Goal: Navigation & Orientation: Find specific page/section

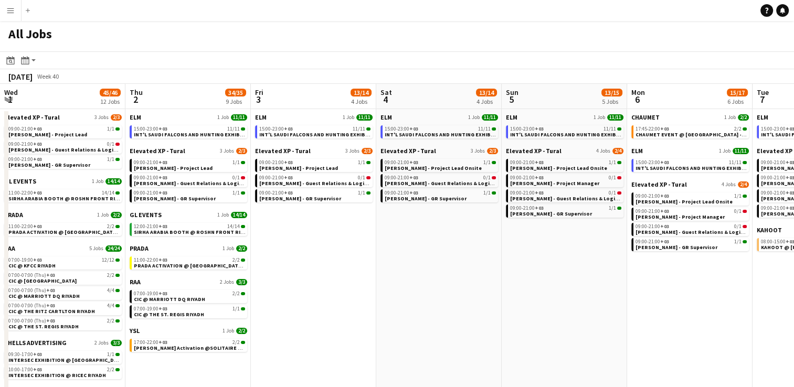
scroll to position [0, 284]
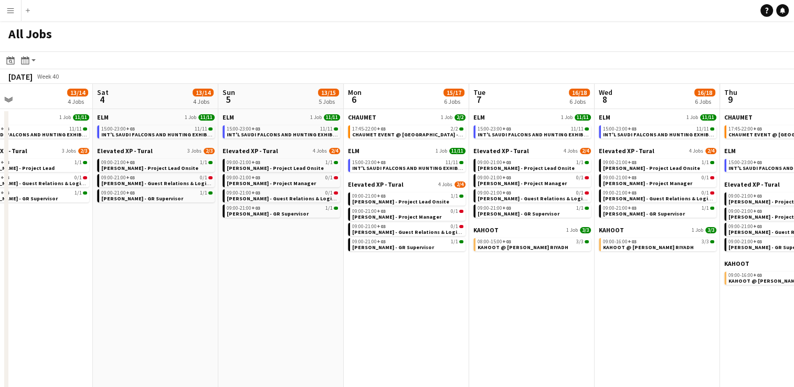
click at [406, 328] on app-calendar-viewport "Wed 1 45/46 12 Jobs Thu 2 34/35 9 Jobs Fri 3 13/14 4 Jobs Sat 4 13/14 4 Jobs Su…" at bounding box center [397, 241] width 794 height 314
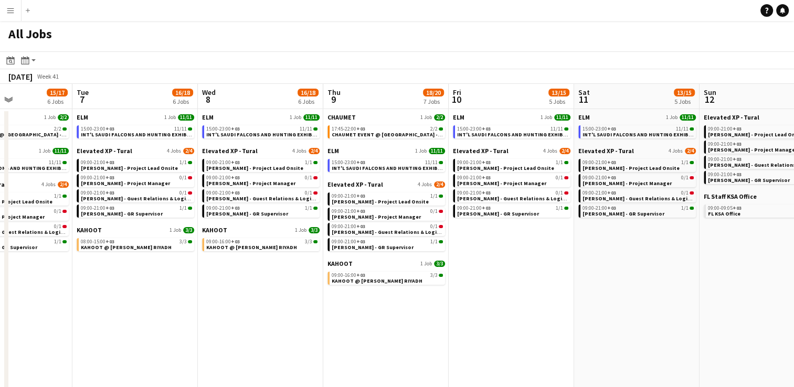
drag, startPoint x: 540, startPoint y: 356, endPoint x: 568, endPoint y: 351, distance: 28.7
click at [396, 345] on app-calendar-viewport "Fri 3 13/14 4 Jobs Sat 4 13/14 4 Jobs Sun 5 13/15 5 Jobs Mon 6 15/17 6 Jobs Tue…" at bounding box center [397, 241] width 794 height 314
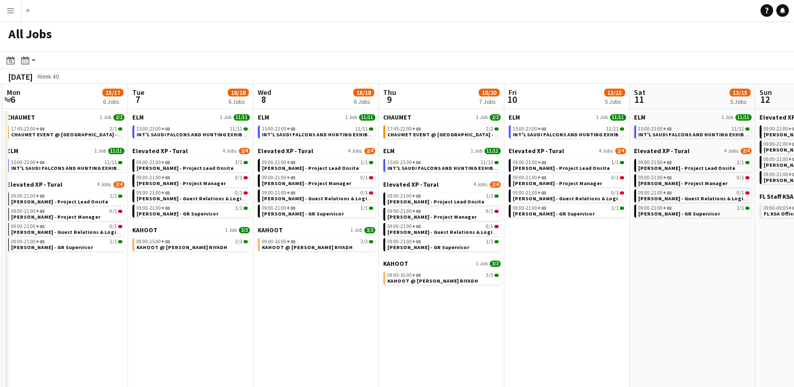
click at [394, 337] on app-all-jobs "All Jobs Date picker [DATE] [DATE] [DATE] M [DATE] T [DATE] W [DATE] T [DATE] F…" at bounding box center [397, 209] width 794 height 377
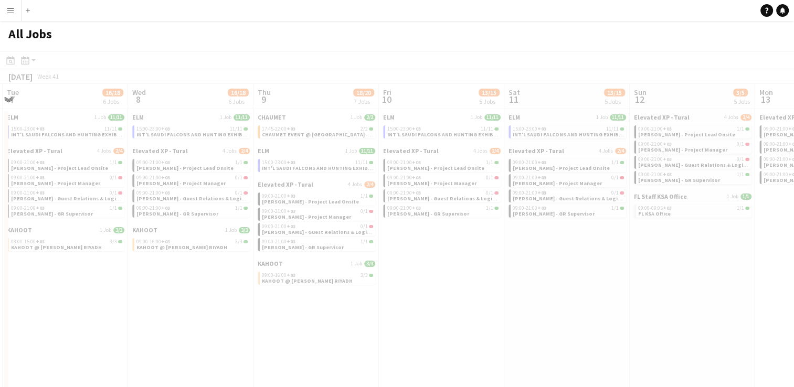
drag, startPoint x: 439, startPoint y: 337, endPoint x: 378, endPoint y: 322, distance: 62.5
click at [368, 323] on div at bounding box center [397, 239] width 794 height 377
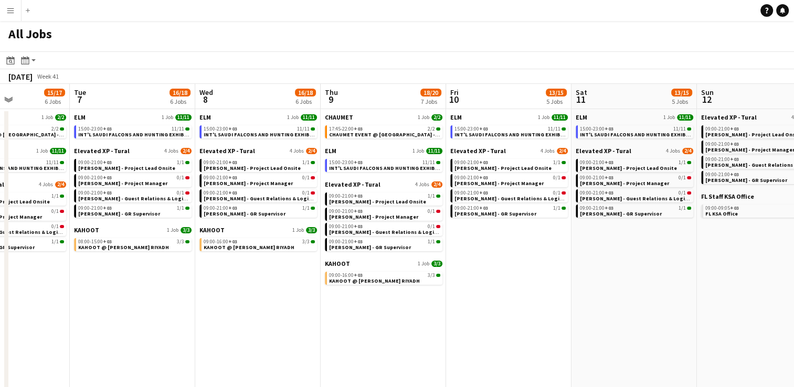
click at [353, 307] on app-calendar-viewport "Sat 4 13/14 4 Jobs Sun 5 13/15 5 Jobs Mon 6 15/17 6 Jobs Tue 7 16/18 6 Jobs Wed…" at bounding box center [397, 241] width 794 height 314
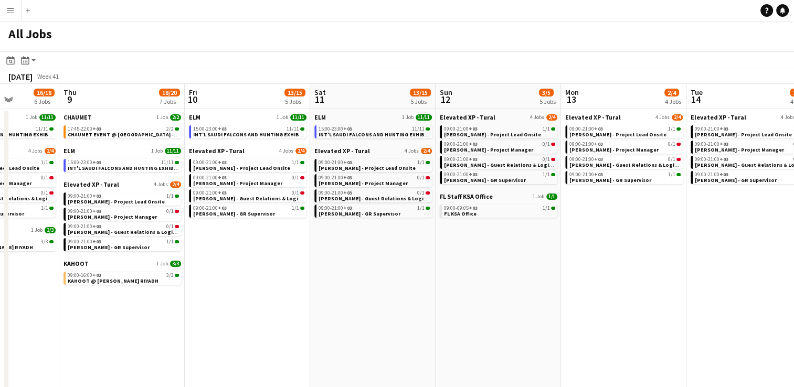
click at [305, 299] on app-all-jobs "All Jobs Date picker [DATE] [DATE] [DATE] M [DATE] T [DATE] W [DATE] T [DATE] F…" at bounding box center [397, 209] width 794 height 377
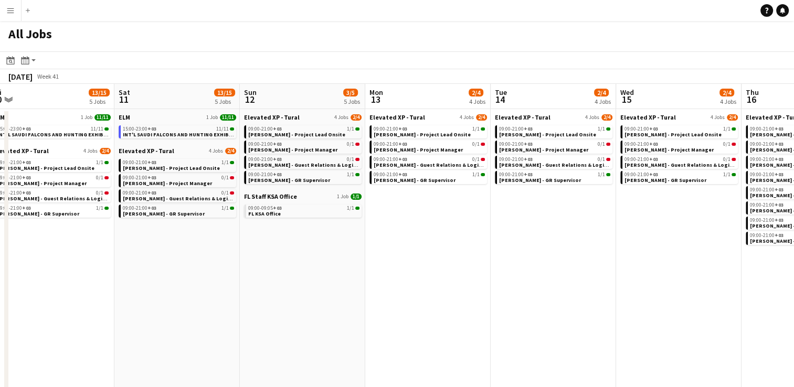
drag, startPoint x: 543, startPoint y: 314, endPoint x: 359, endPoint y: 302, distance: 185.2
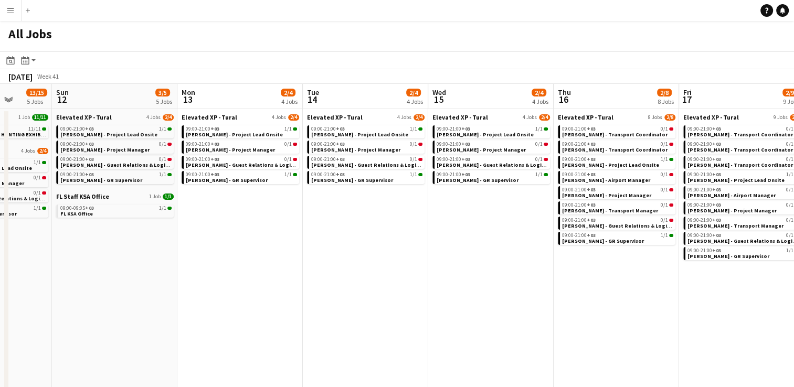
drag, startPoint x: 387, startPoint y: 295, endPoint x: 323, endPoint y: 286, distance: 64.1
click at [322, 288] on app-calendar-viewport "Wed 8 16/18 6 Jobs Thu 9 18/20 7 Jobs Fri 10 13/15 5 Jobs Sat 11 13/15 5 Jobs S…" at bounding box center [397, 241] width 794 height 314
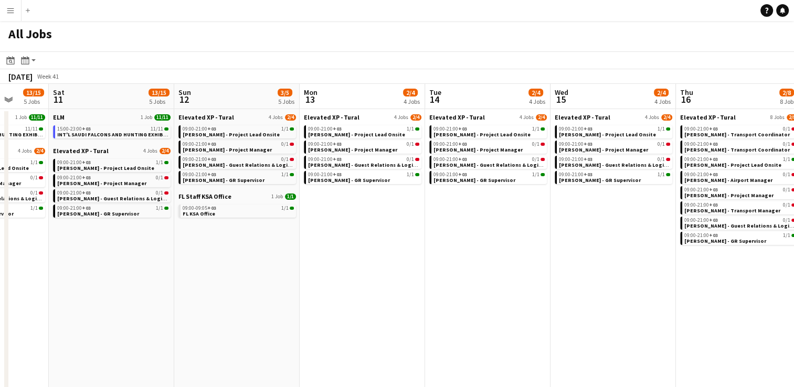
drag, startPoint x: 238, startPoint y: 257, endPoint x: 390, endPoint y: 251, distance: 152.4
click at [387, 251] on app-calendar-viewport "Wed 8 16/18 6 Jobs Thu 9 18/20 7 Jobs Fri 10 13/15 5 Jobs Sat 11 13/15 5 Jobs S…" at bounding box center [397, 241] width 794 height 314
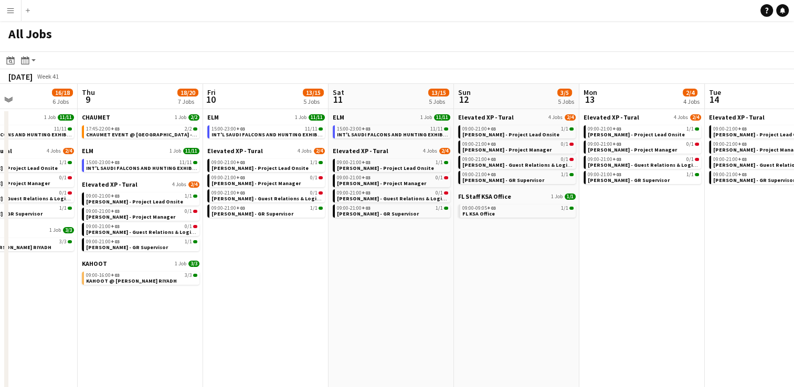
drag, startPoint x: 187, startPoint y: 288, endPoint x: 626, endPoint y: 261, distance: 439.8
click at [626, 261] on app-calendar-viewport "Wed 8 16/18 6 Jobs Thu 9 18/20 7 Jobs Fri 10 13/15 5 Jobs Sat 11 13/15 5 Jobs S…" at bounding box center [397, 241] width 794 height 314
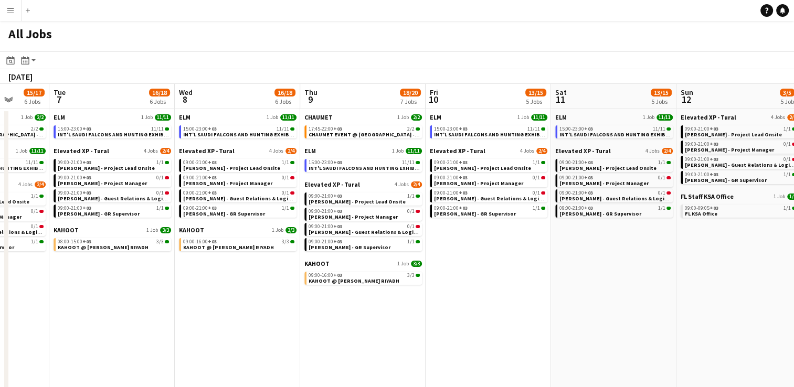
drag, startPoint x: 218, startPoint y: 254, endPoint x: 624, endPoint y: 259, distance: 406.4
click at [636, 261] on app-calendar-viewport "Sat 4 13/14 4 Jobs Sun 5 13/15 5 Jobs Mon 6 15/17 6 Jobs Tue 7 16/18 6 Jobs Wed…" at bounding box center [397, 241] width 794 height 314
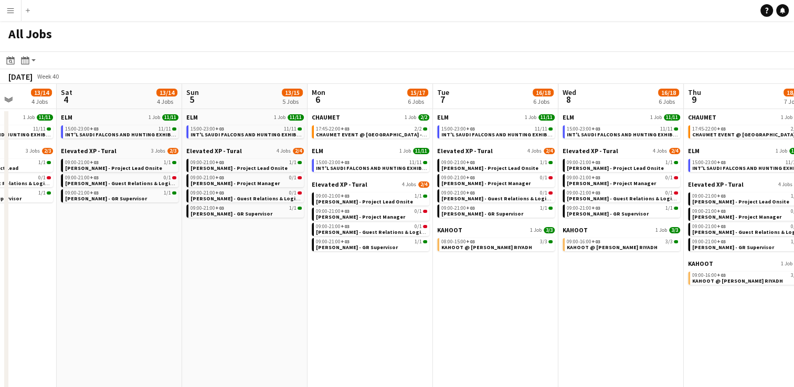
drag, startPoint x: 311, startPoint y: 339, endPoint x: 686, endPoint y: 313, distance: 376.3
click at [706, 315] on app-calendar-viewport "Wed 1 45/46 12 Jobs Thu 2 34/35 9 Jobs Fri 3 13/14 4 Jobs Sat 4 13/14 4 Jobs Su…" at bounding box center [397, 241] width 794 height 314
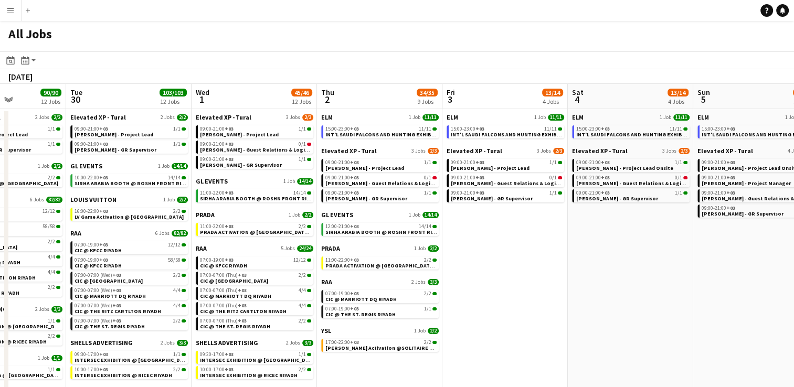
drag, startPoint x: 278, startPoint y: 312, endPoint x: 731, endPoint y: 293, distance: 453.0
click at [731, 293] on app-calendar-viewport "Sat 27 109/109 8 Jobs Sun 28 27/27 8 Jobs Mon 29 90/90 12 Jobs Tue 30 103/103 1…" at bounding box center [397, 241] width 794 height 314
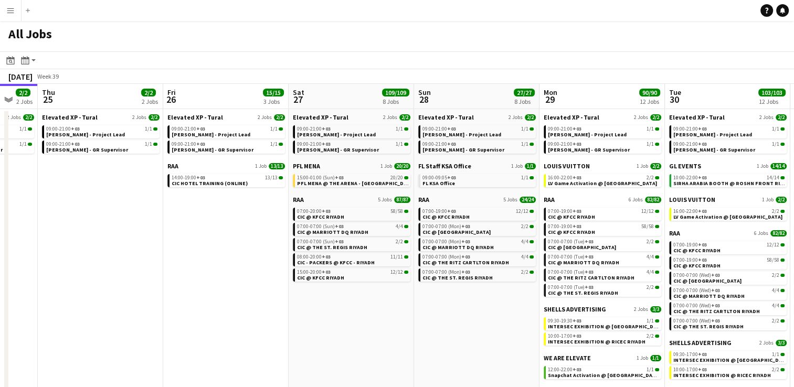
scroll to position [0, 274]
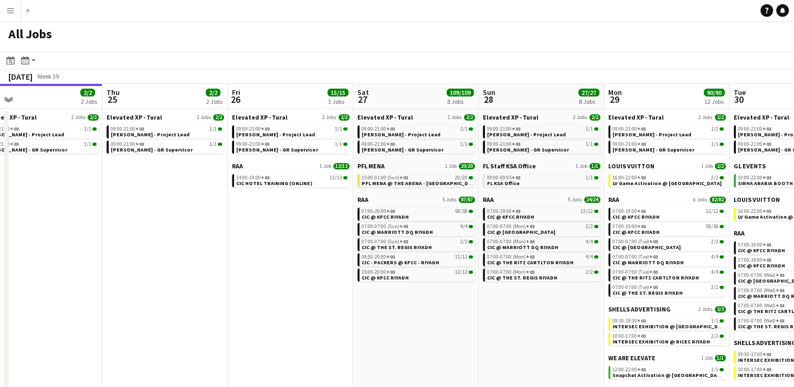
drag, startPoint x: 141, startPoint y: 276, endPoint x: 302, endPoint y: 274, distance: 161.2
click at [302, 274] on app-calendar-viewport "Mon 22 30/30 3 Jobs Tue 23 34/34 4 Jobs Wed 24 2/2 2 Jobs Thu 25 2/2 2 Jobs Fri…" at bounding box center [397, 241] width 794 height 314
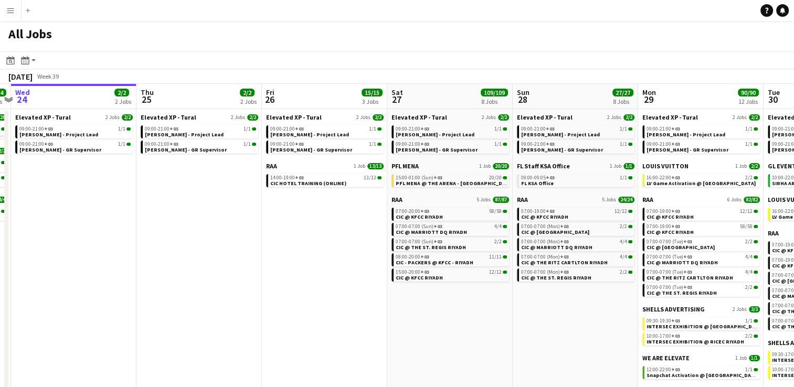
drag, startPoint x: 156, startPoint y: 261, endPoint x: 285, endPoint y: 244, distance: 130.2
click at [285, 244] on app-calendar-viewport "Mon 22 30/30 3 Jobs Tue 23 34/34 4 Jobs Wed 24 2/2 2 Jobs Thu 25 2/2 2 Jobs Fri…" at bounding box center [397, 241] width 794 height 314
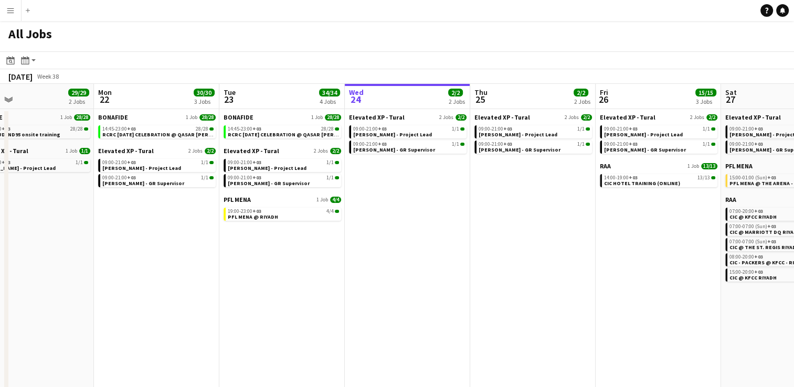
drag, startPoint x: 271, startPoint y: 245, endPoint x: 369, endPoint y: 239, distance: 98.3
click at [369, 239] on app-calendar-viewport "Fri 19 1/1 1 Job Sat 20 1/1 1 Job Sun 21 29/29 2 Jobs Mon 22 30/30 3 Jobs Tue 2…" at bounding box center [397, 241] width 794 height 314
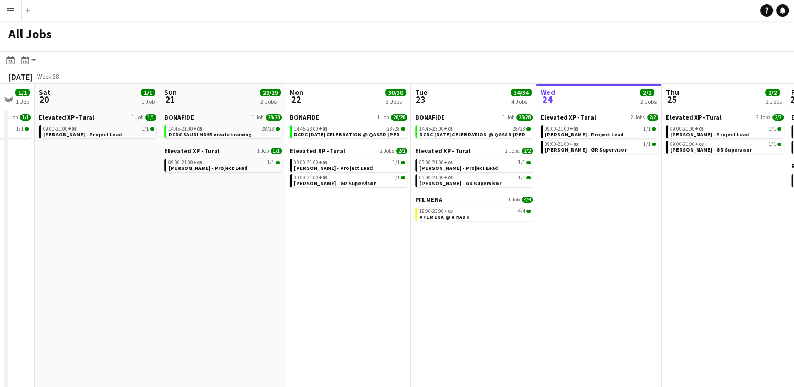
scroll to position [0, 324]
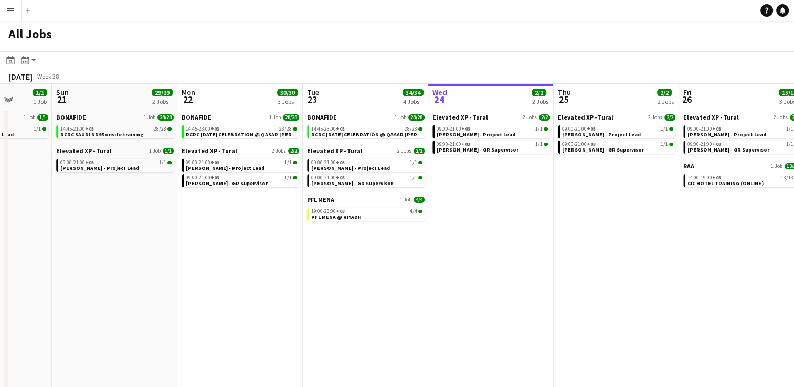
click at [288, 266] on app-all-jobs "All Jobs Date picker [DATE] [DATE] [DATE] M [DATE] T [DATE] W [DATE] T [DATE] F…" at bounding box center [397, 209] width 794 height 377
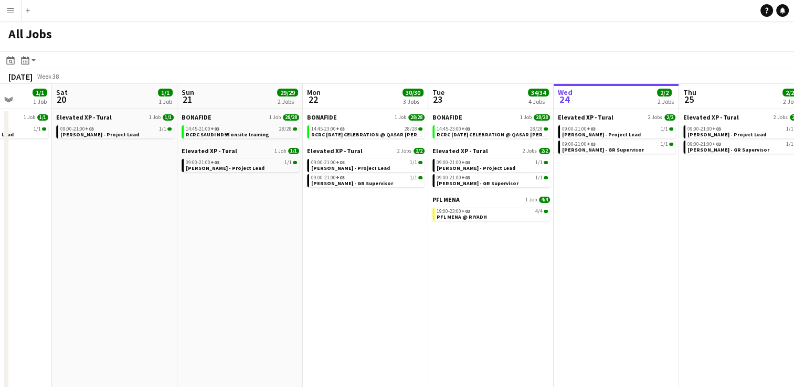
drag, startPoint x: 154, startPoint y: 253, endPoint x: 265, endPoint y: 247, distance: 111.0
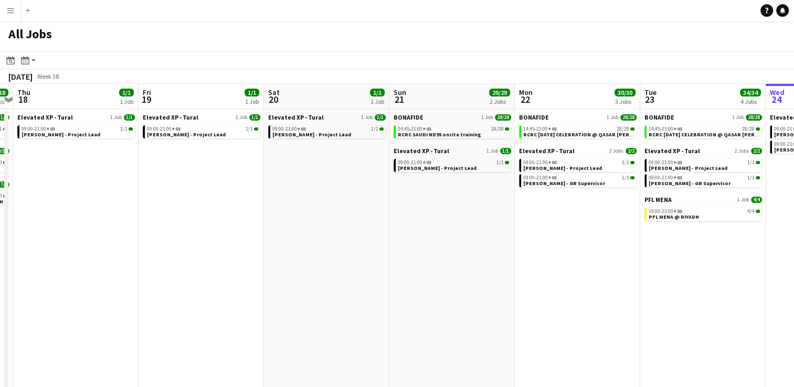
drag, startPoint x: 103, startPoint y: 245, endPoint x: 307, endPoint y: 243, distance: 203.7
click at [316, 243] on app-calendar-viewport "Tue 16 11/13 3 Jobs Wed 17 18/18 3 Jobs Thu 18 1/1 1 Job Fri 19 1/1 1 Job Sat 2…" at bounding box center [397, 241] width 794 height 314
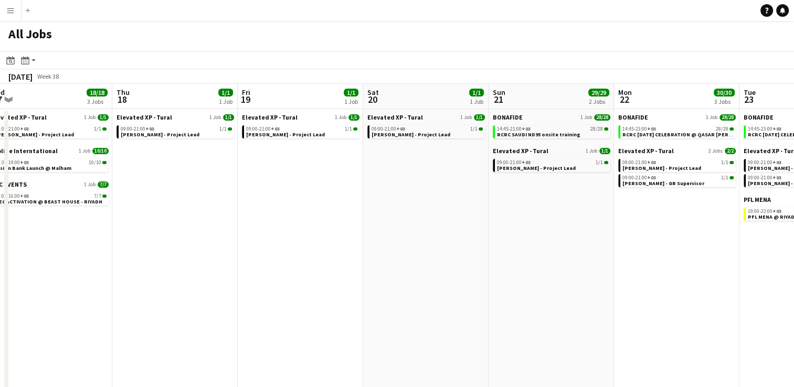
drag, startPoint x: 99, startPoint y: 255, endPoint x: 300, endPoint y: 255, distance: 201.1
click at [324, 253] on app-calendar-viewport "Mon 15 16/16 3 Jobs Tue 16 11/13 3 Jobs Wed 17 18/18 3 Jobs Thu 18 1/1 1 Job Fr…" at bounding box center [397, 241] width 794 height 314
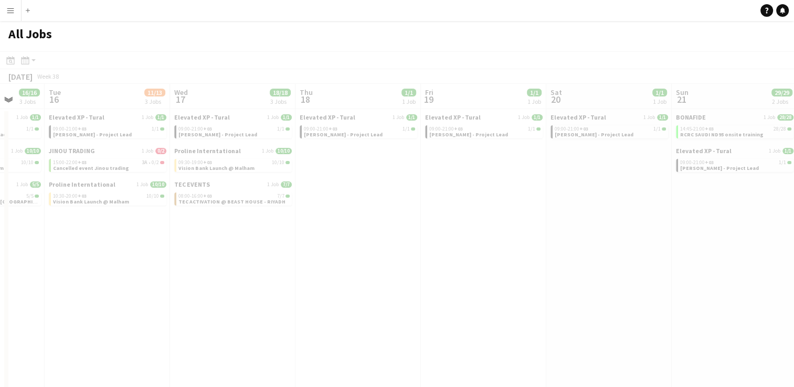
drag, startPoint x: 249, startPoint y: 280, endPoint x: 308, endPoint y: 274, distance: 59.1
click at [339, 274] on app-all-jobs "All Jobs Date picker [DATE] [DATE] [DATE] M [DATE] T [DATE] W [DATE] T [DATE] F…" at bounding box center [397, 209] width 794 height 377
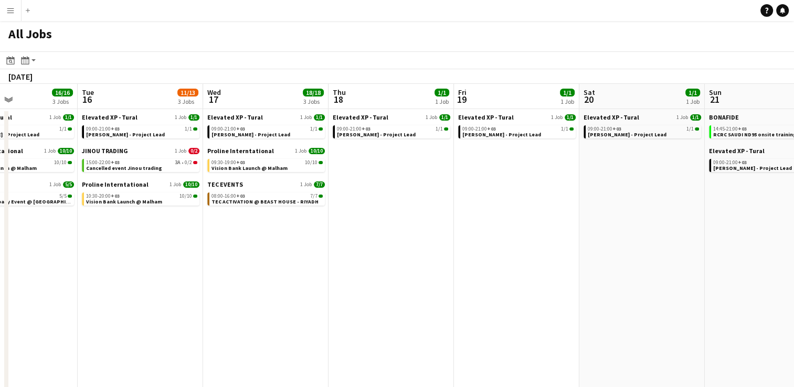
drag, startPoint x: 185, startPoint y: 270, endPoint x: 326, endPoint y: 271, distance: 140.7
click at [325, 272] on app-calendar-viewport "Sat 13 Sun 14 12/12 3 Jobs Mon 15 16/16 3 Jobs Tue 16 11/13 3 Jobs Wed 17 18/18…" at bounding box center [397, 241] width 794 height 314
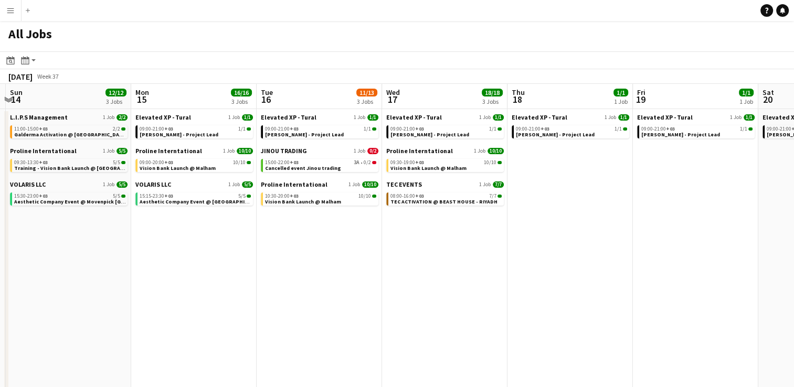
drag, startPoint x: 169, startPoint y: 270, endPoint x: 347, endPoint y: 275, distance: 178.1
click at [347, 275] on app-calendar-viewport "Fri 12 Sat 13 Sun 14 12/12 3 Jobs Mon 15 16/16 3 Jobs Tue 16 11/13 3 Jobs Wed 1…" at bounding box center [397, 241] width 794 height 314
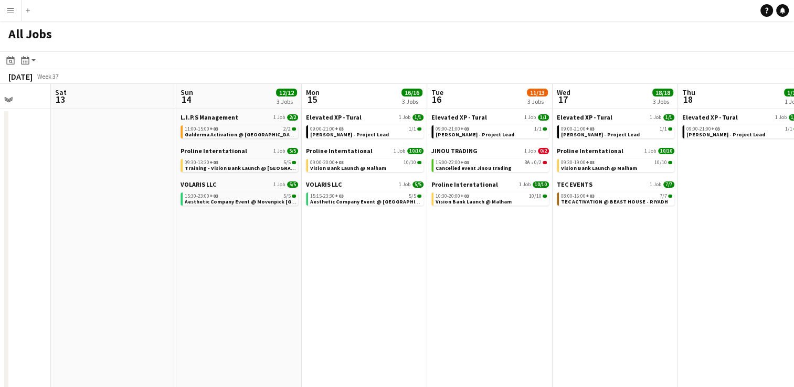
drag, startPoint x: 185, startPoint y: 282, endPoint x: 204, endPoint y: 276, distance: 20.1
click at [204, 276] on app-calendar-viewport "Wed 10 10/10 1 Job Thu 11 4/4 2 Jobs Fri 12 Sat 13 Sun 14 12/12 3 Jobs Mon 15 1…" at bounding box center [397, 241] width 794 height 314
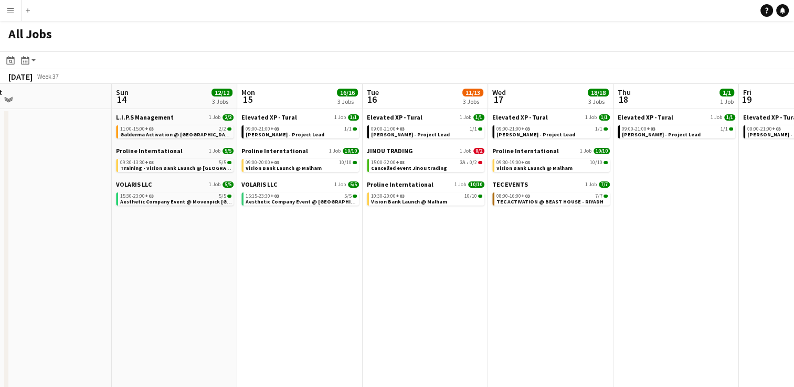
scroll to position [0, 404]
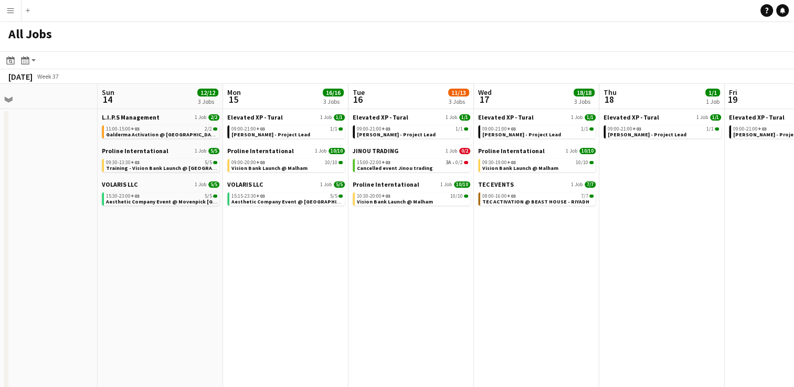
drag, startPoint x: 373, startPoint y: 259, endPoint x: 295, endPoint y: 270, distance: 79.5
click at [295, 270] on app-calendar-viewport "Wed 10 10/10 1 Job Thu 11 4/4 2 Jobs Fri 12 Sat 13 Sun 14 12/12 3 Jobs Mon 15 1…" at bounding box center [397, 241] width 794 height 314
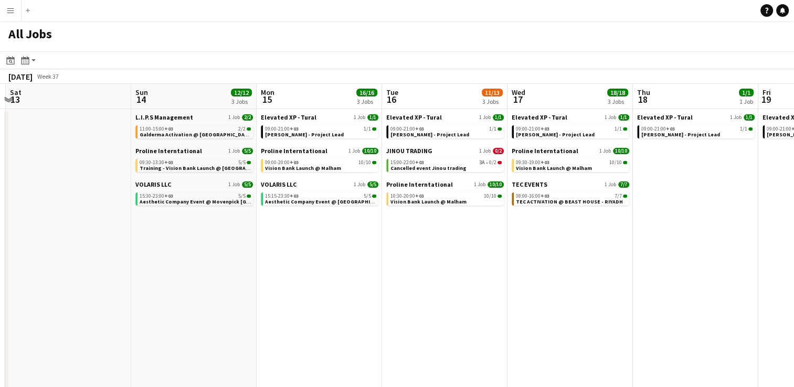
drag, startPoint x: 412, startPoint y: 257, endPoint x: 320, endPoint y: 255, distance: 91.9
click at [320, 255] on app-calendar-viewport "Wed 10 10/10 1 Job Thu 11 4/4 2 Jobs Fri 12 Sat 13 Sun 14 12/12 3 Jobs Mon 15 1…" at bounding box center [397, 241] width 794 height 314
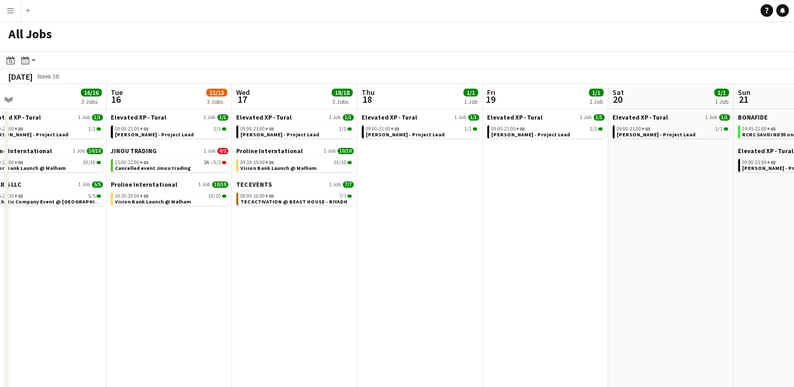
drag, startPoint x: 444, startPoint y: 264, endPoint x: 293, endPoint y: 265, distance: 150.2
click at [293, 265] on app-calendar-viewport "Fri 12 Sat 13 Sun 14 12/12 3 Jobs Mon 15 16/16 3 Jobs Tue 16 11/13 3 Jobs Wed 1…" at bounding box center [397, 241] width 794 height 314
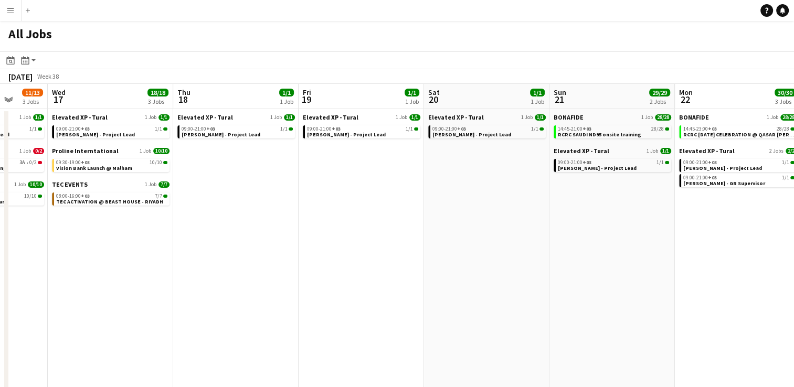
drag, startPoint x: 461, startPoint y: 247, endPoint x: 277, endPoint y: 250, distance: 184.3
click at [277, 250] on app-calendar-viewport "Sun 14 12/12 3 Jobs Mon 15 16/16 3 Jobs Tue 16 11/13 3 Jobs Wed 17 18/18 3 Jobs…" at bounding box center [397, 241] width 794 height 314
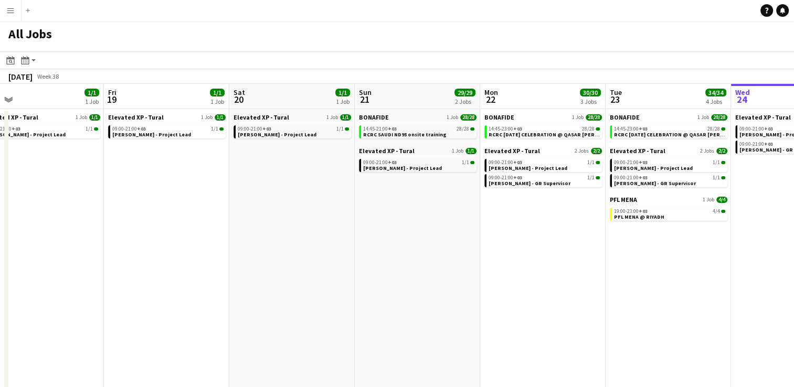
drag, startPoint x: 433, startPoint y: 246, endPoint x: 246, endPoint y: 253, distance: 187.0
click at [246, 253] on app-calendar-viewport "Tue 16 11/13 3 Jobs Wed 17 18/18 3 Jobs Thu 18 1/1 1 Job Fri 19 1/1 1 Job Sat 2…" at bounding box center [397, 241] width 794 height 314
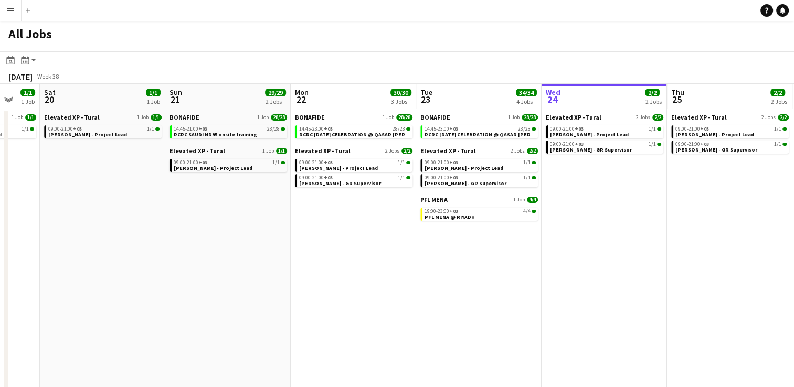
drag, startPoint x: 405, startPoint y: 258, endPoint x: 246, endPoint y: 254, distance: 159.2
click at [216, 255] on app-calendar-viewport "Tue 16 11/13 3 Jobs Wed 17 18/18 3 Jobs Thu 18 1/1 1 Job Fri 19 1/1 1 Job Sat 2…" at bounding box center [397, 241] width 794 height 314
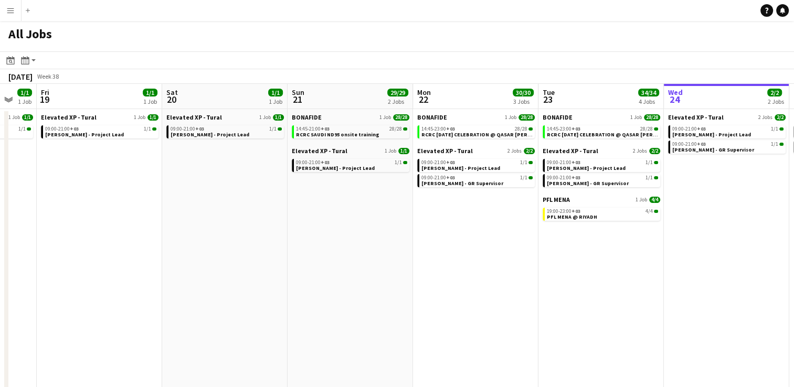
drag, startPoint x: 389, startPoint y: 269, endPoint x: 269, endPoint y: 274, distance: 119.8
click at [269, 274] on app-calendar-viewport "Tue 16 11/13 3 Jobs Wed 17 18/18 3 Jobs Thu 18 1/1 1 Job Fri 19 1/1 1 Job Sat 2…" at bounding box center [397, 241] width 794 height 314
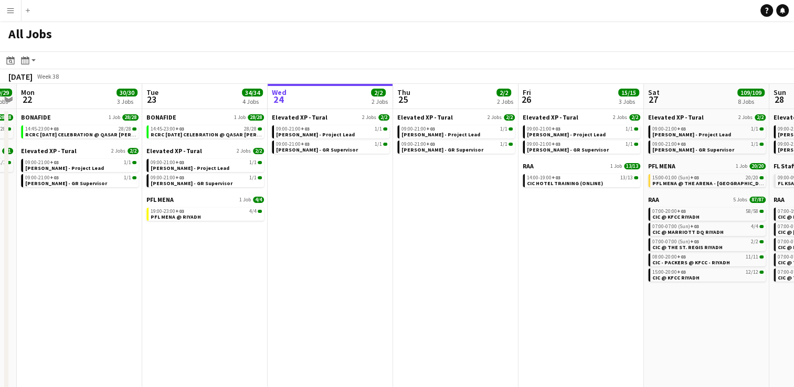
drag, startPoint x: 267, startPoint y: 277, endPoint x: 246, endPoint y: 278, distance: 21.0
click at [235, 277] on app-calendar-viewport "Thu 18 1/1 1 Job Fri 19 1/1 1 Job Sat 20 1/1 1 Job Sun 21 29/29 2 Jobs Mon 22 3…" at bounding box center [397, 241] width 794 height 314
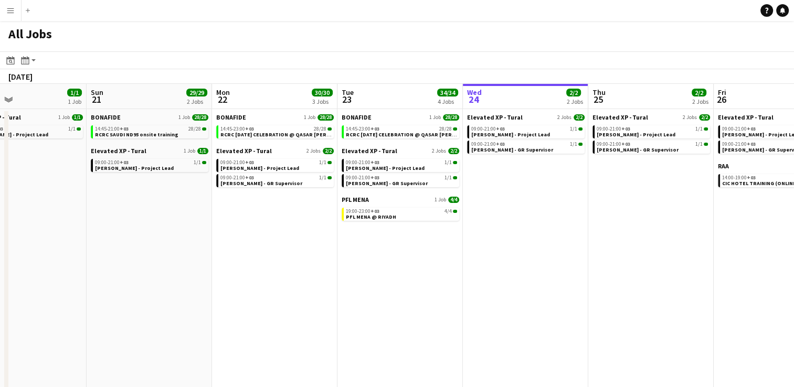
drag, startPoint x: 333, startPoint y: 281, endPoint x: 318, endPoint y: 282, distance: 14.7
click at [318, 282] on app-calendar-viewport "Thu 18 1/1 1 Job Fri 19 1/1 1 Job Sat 20 1/1 1 Job Sun 21 29/29 2 Jobs Mon 22 3…" at bounding box center [397, 241] width 794 height 314
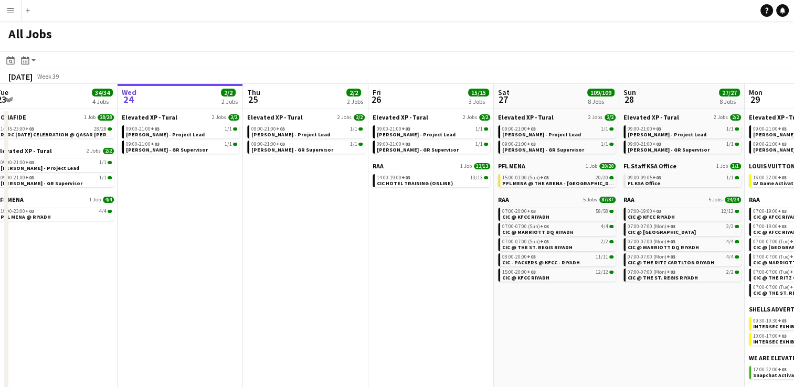
scroll to position [0, 453]
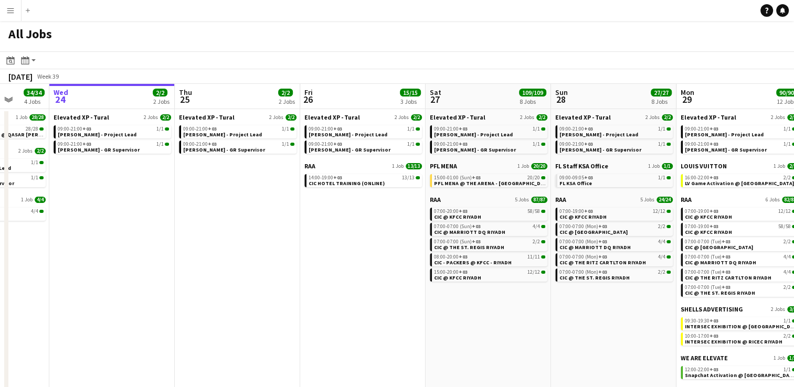
drag, startPoint x: 454, startPoint y: 285, endPoint x: 336, endPoint y: 288, distance: 118.2
click at [311, 288] on app-calendar-viewport "Sat 20 1/1 1 Job Sun 21 29/29 2 Jobs Mon 22 30/30 3 Jobs Tue 23 34/34 4 Jobs We…" at bounding box center [397, 241] width 794 height 314
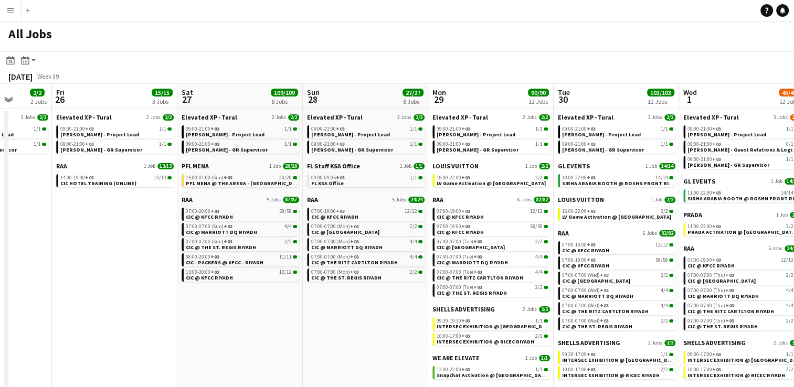
drag, startPoint x: 114, startPoint y: 266, endPoint x: 204, endPoint y: 285, distance: 91.2
click at [100, 264] on app-calendar-viewport "Mon 22 30/30 3 Jobs Tue 23 34/34 4 Jobs Wed 24 2/2 2 Jobs Thu 25 2/2 2 Jobs Fri…" at bounding box center [397, 241] width 794 height 314
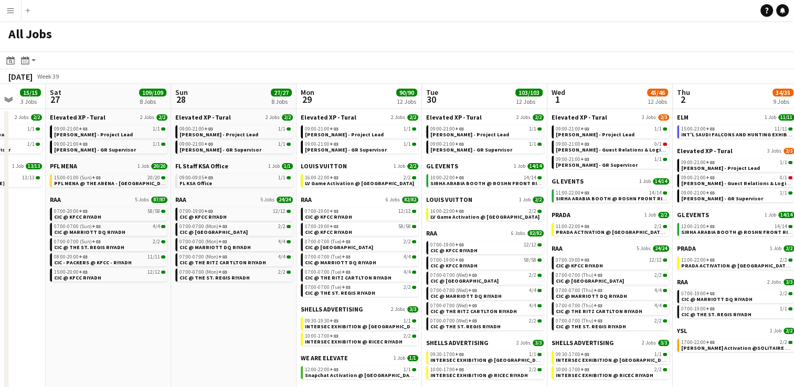
scroll to position [0, 395]
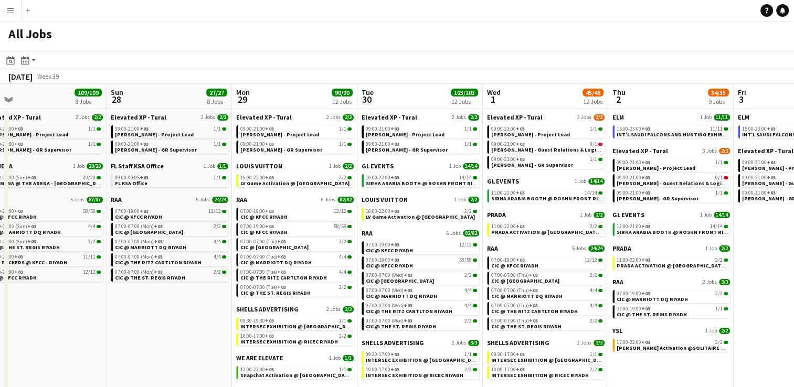
drag, startPoint x: 252, startPoint y: 318, endPoint x: 144, endPoint y: 313, distance: 108.3
click at [89, 301] on app-calendar-viewport "Wed 24 2/2 2 Jobs Thu 25 2/2 2 Jobs Fri 26 15/15 3 Jobs Sat 27 109/109 8 Jobs S…" at bounding box center [397, 241] width 794 height 314
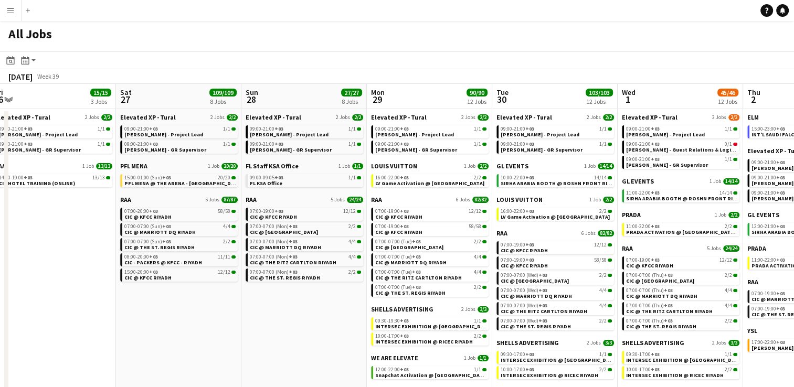
drag, startPoint x: 619, startPoint y: 371, endPoint x: 604, endPoint y: 366, distance: 15.3
click at [603, 366] on app-calendar-viewport "Wed 24 2/2 2 Jobs Thu 25 2/2 2 Jobs Fri 26 15/15 3 Jobs Sat 27 109/109 8 Jobs S…" at bounding box center [397, 241] width 794 height 314
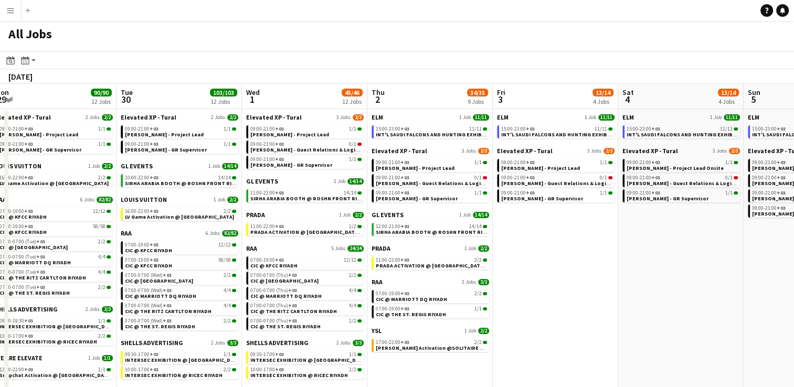
drag, startPoint x: 648, startPoint y: 362, endPoint x: 546, endPoint y: 355, distance: 103.1
click at [523, 356] on app-calendar-viewport "Fri 26 15/15 3 Jobs Sat 27 109/109 8 Jobs Sun 28 27/27 8 Jobs Mon 29 90/90 12 J…" at bounding box center [397, 241] width 794 height 314
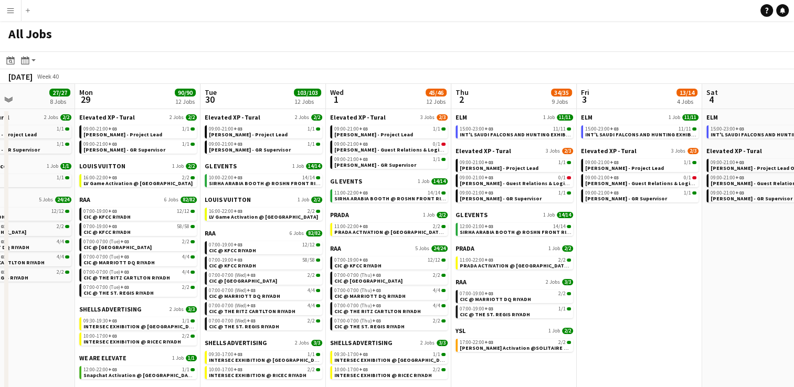
drag, startPoint x: 680, startPoint y: 352, endPoint x: 510, endPoint y: 345, distance: 170.2
click at [510, 345] on app-calendar-viewport "Fri 26 15/15 3 Jobs Sat 27 109/109 8 Jobs Sun 28 27/27 8 Jobs Mon 29 90/90 12 J…" at bounding box center [397, 241] width 794 height 314
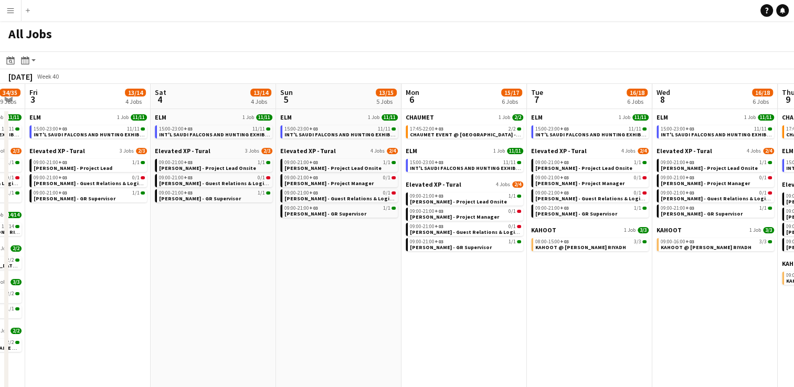
drag
click at [463, 336] on app-calendar-viewport "Mon 29 90/90 12 Jobs Tue 30 103/103 12 Jobs Wed 1 45/46 12 Jobs Thu 2 34/35 9 J…" at bounding box center [397, 241] width 794 height 314
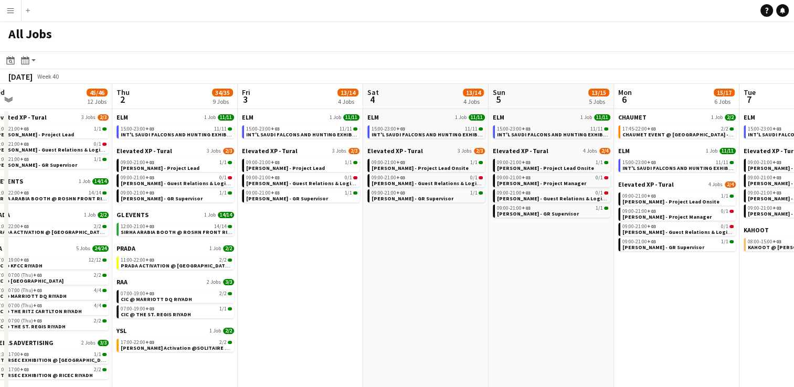
click at [490, 337] on app-calendar-viewport "Mon 29 90/90 12 Jobs Tue 30 103/103 12 Jobs Wed 1 45/46 12 Jobs Thu 2 34/35 9 J…" at bounding box center [397, 241] width 794 height 314
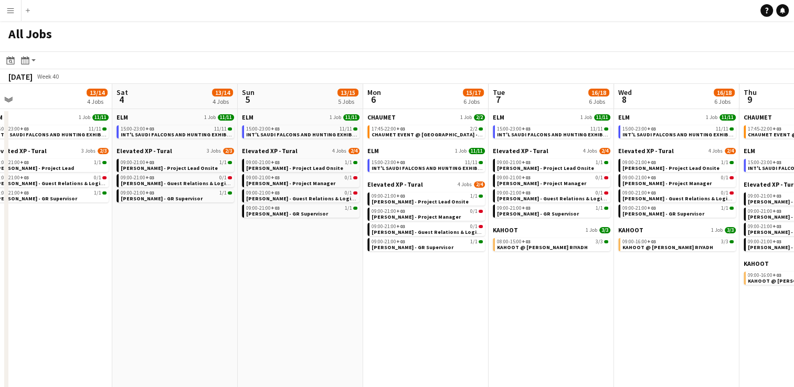
scroll to position [0, 267]
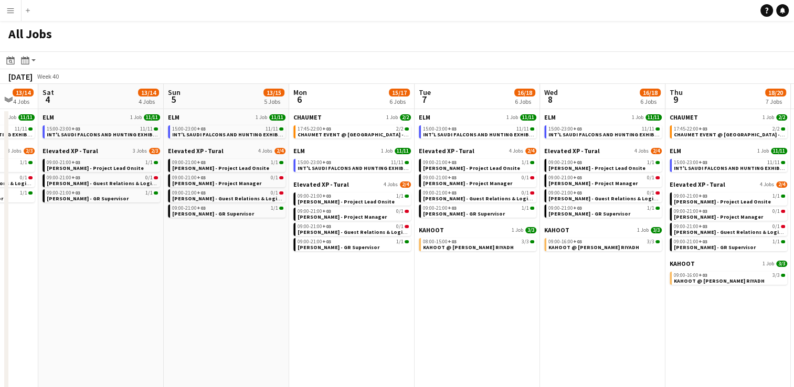
click at [414, 309] on app-calendar-viewport "Wed 1 45/46 12 Jobs Thu 2 34/35 9 Jobs Fri 3 13/14 4 Jobs Sat 4 13/14 4 Jobs Su…" at bounding box center [397, 241] width 794 height 314
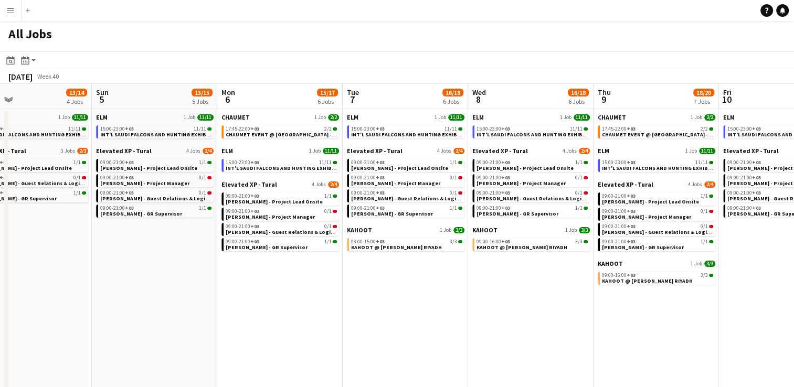
click at [477, 337] on app-calendar-viewport "Wed 1 45/46 12 Jobs Thu 2 34/35 9 Jobs Fri 3 13/14 4 Jobs Sat 4 13/14 4 Jobs Su…" at bounding box center [397, 241] width 794 height 314
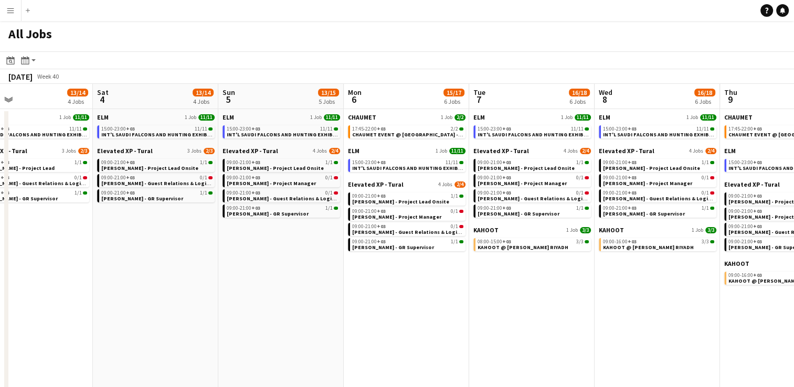
click at [489, 333] on app-calendar-viewport "Wed 1 45/46 12 Jobs Thu 2 34/35 9 Jobs Fri 3 13/14 4 Jobs Sat 4 13/14 4 Jobs Su…" at bounding box center [397, 241] width 794 height 314
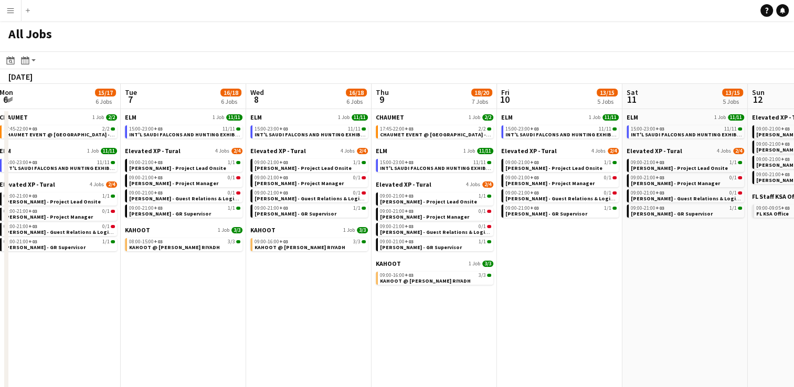
click at [491, 333] on app-calendar-viewport "Fri 3 13/14 4 Jobs Sat 4 13/14 4 Jobs Sun 5 13/15 5 Jobs Mon 6 15/17 6 Jobs Tue…" at bounding box center [397, 241] width 794 height 314
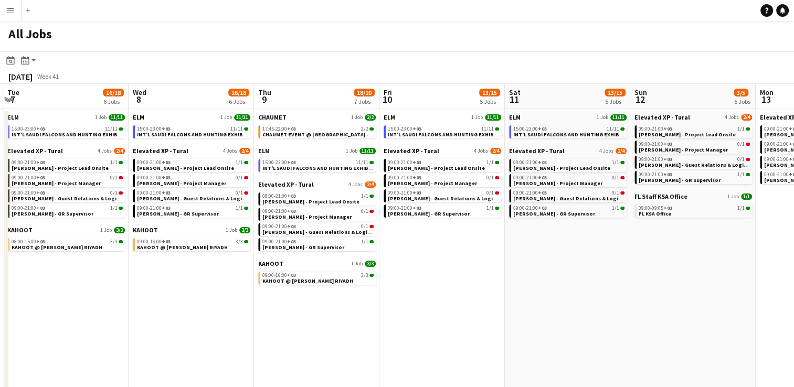
click at [472, 335] on app-calendar-viewport "Fri 3 13/14 4 Jobs Sat 4 13/14 4 Jobs Sun 5 13/15 5 Jobs Mon 6 15/17 6 Jobs Tue…" at bounding box center [397, 241] width 794 height 314
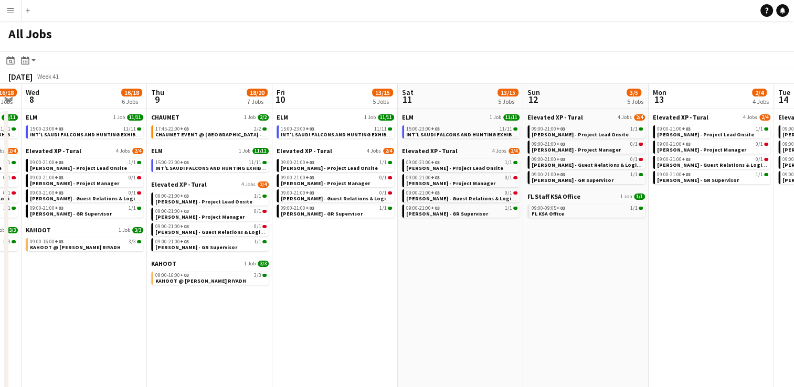
click at [494, 326] on app-calendar-viewport "Sun 5 13/15 5 Jobs Mon 6 15/17 6 Jobs Tue 7 16/18 6 Jobs Wed 8 16/18 6 Jobs Thu…" at bounding box center [397, 241] width 794 height 314
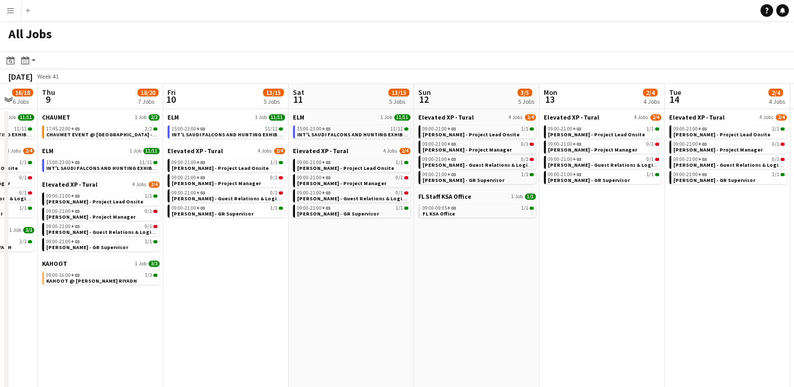
click at [488, 323] on app-calendar-viewport "Sun 5 13/15 5 Jobs Mon 6 15/17 6 Jobs Tue 7 16/18 6 Jobs Wed 8 16/18 6 Jobs Thu…" at bounding box center [397, 241] width 794 height 314
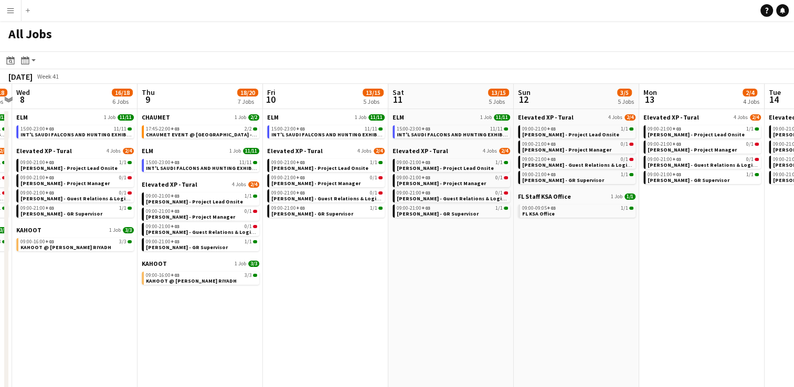
click at [464, 318] on app-calendar-viewport "Sun 5 13/15 5 Jobs Mon 6 15/17 6 Jobs Tue 7 16/18 6 Jobs Wed 8 16/18 6 Jobs Thu…" at bounding box center [397, 241] width 794 height 314
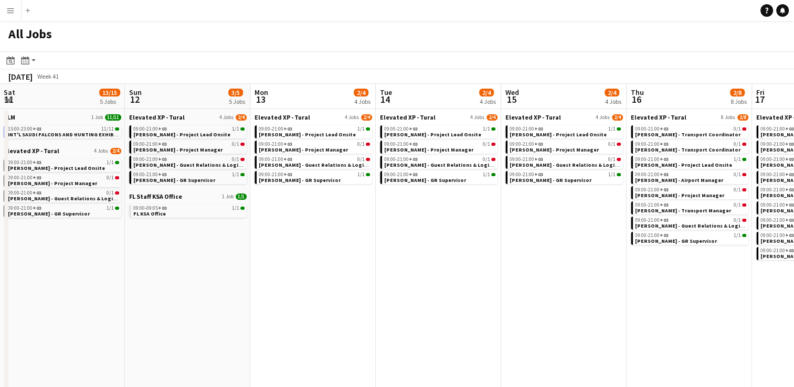
click at [431, 318] on app-calendar-viewport "Tue 7 16/18 6 Jobs Wed 8 16/18 6 Jobs Thu 9 18/20 7 Jobs Fri 10 13/15 5 Jobs Sa…" at bounding box center [397, 241] width 794 height 314
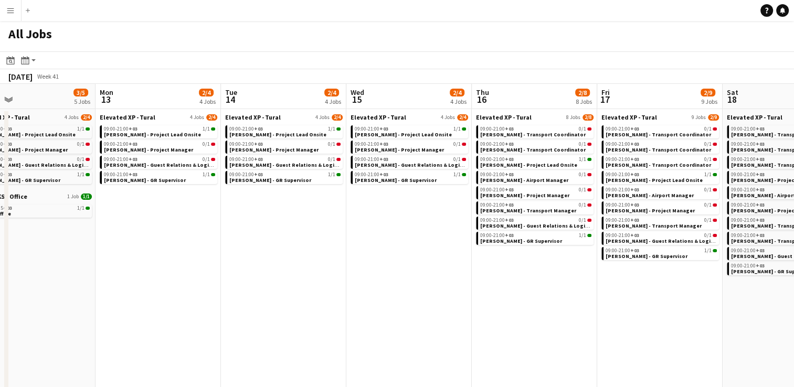
click at [417, 321] on app-calendar-viewport "Thu 9 18/20 7 Jobs Fri 10 13/15 5 Jobs Sat 11 13/15 5 Jobs Sun 12 3/5 5 Jobs Mo…" at bounding box center [397, 241] width 794 height 314
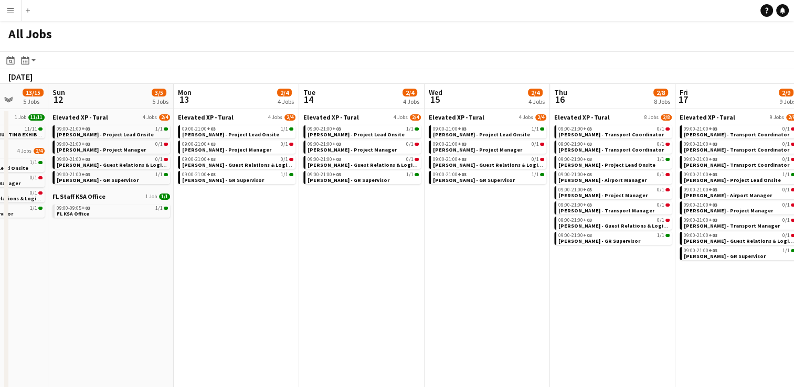
click at [379, 315] on app-calendar-viewport "Thu 9 18/20 7 Jobs Fri 10 13/15 5 Jobs Sat 11 13/15 5 Jobs Sun 12 3/5 5 Jobs Mo…" at bounding box center [397, 241] width 794 height 314
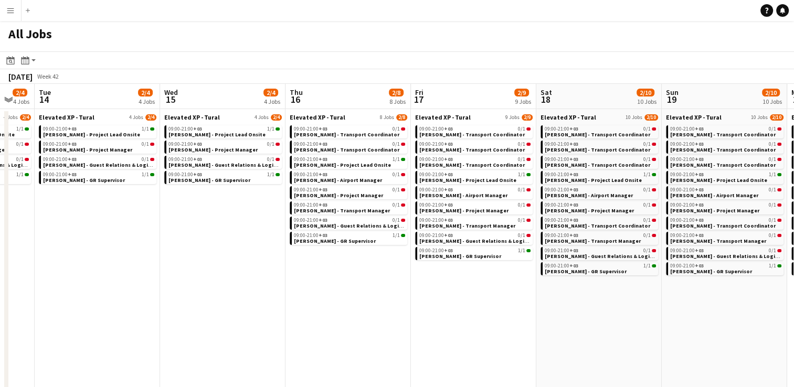
scroll to position [0, 258]
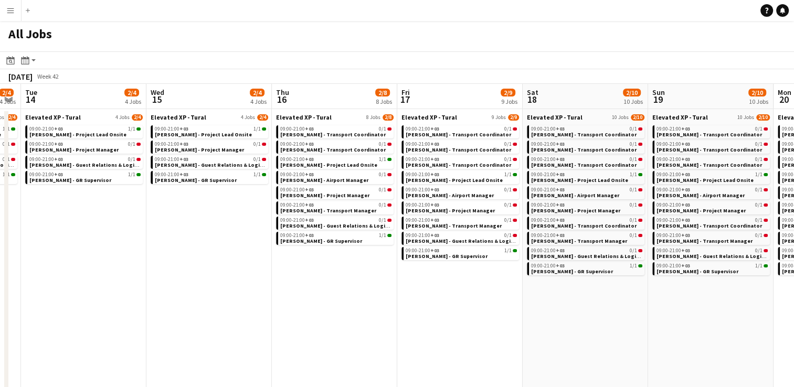
click at [376, 318] on app-all-jobs "All Jobs Date picker [DATE] [DATE] [DATE] M [DATE] T [DATE] W [DATE] T [DATE] F…" at bounding box center [397, 209] width 794 height 377
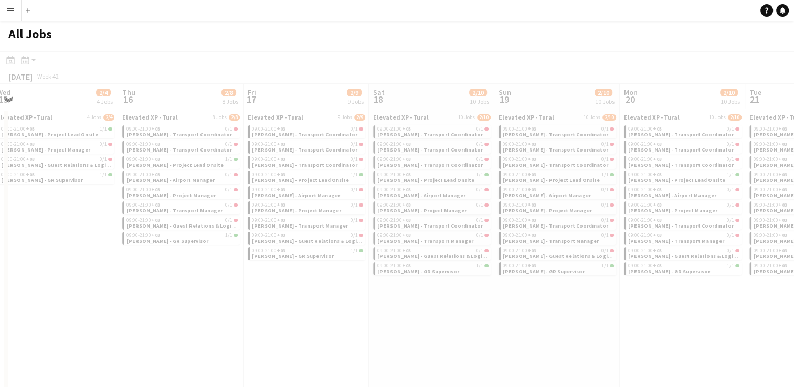
click at [405, 319] on div at bounding box center [397, 239] width 794 height 377
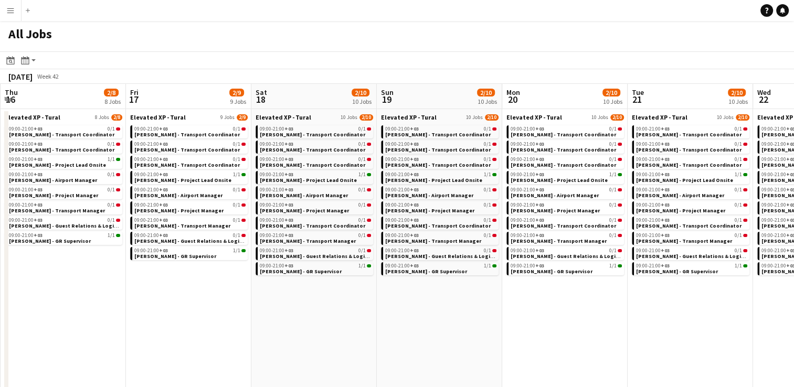
click at [439, 316] on app-calendar-viewport "Mon 13 2/4 4 Jobs Tue 14 2/4 4 Jobs Wed 15 2/4 4 Jobs Thu 16 2/8 8 Jobs Fri 17 …" at bounding box center [397, 347] width 794 height 527
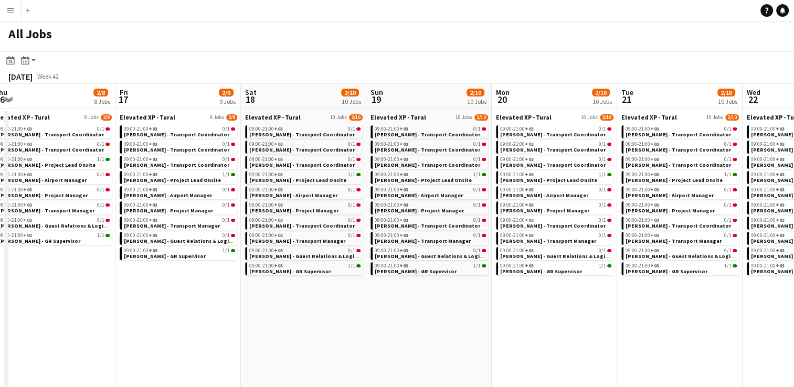
click at [291, 310] on app-calendar-viewport "Mon 13 2/4 4 Jobs Tue 14 2/4 4 Jobs Wed 15 2/4 4 Jobs Thu 16 2/8 8 Jobs Fri 17 …" at bounding box center [397, 347] width 794 height 527
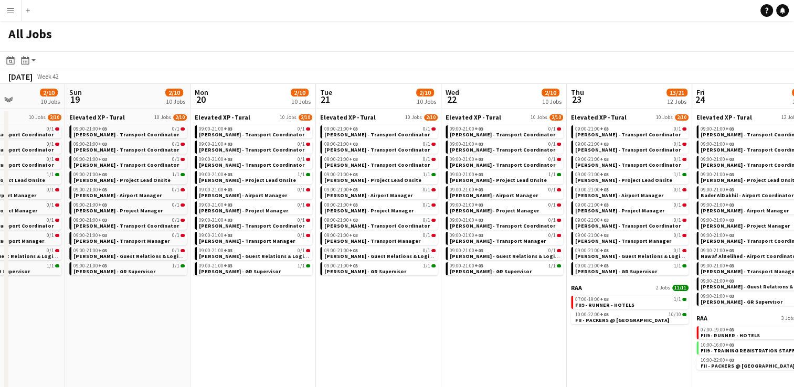
scroll to position [0, 263]
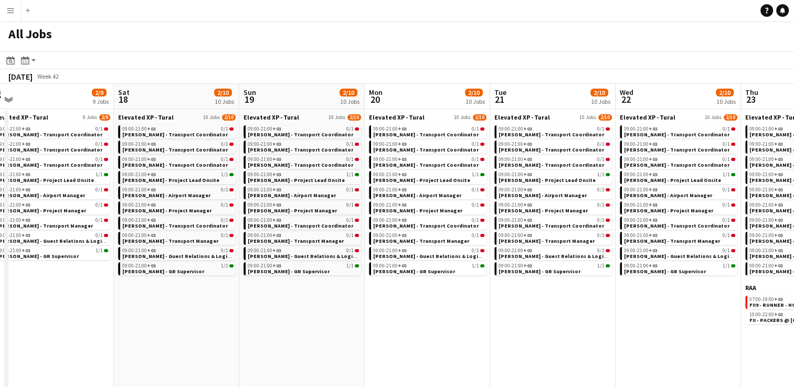
click at [396, 310] on app-all-jobs "All Jobs Date picker [DATE] [DATE] [DATE] M [DATE] T [DATE] W [DATE] T [DATE] F…" at bounding box center [397, 316] width 794 height 590
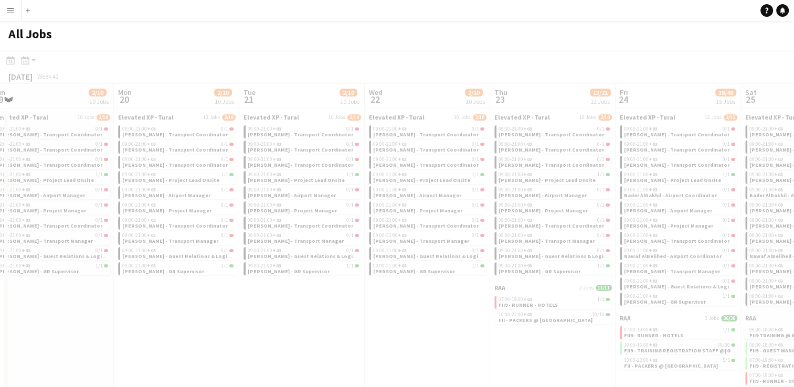
click at [391, 314] on div at bounding box center [397, 346] width 794 height 590
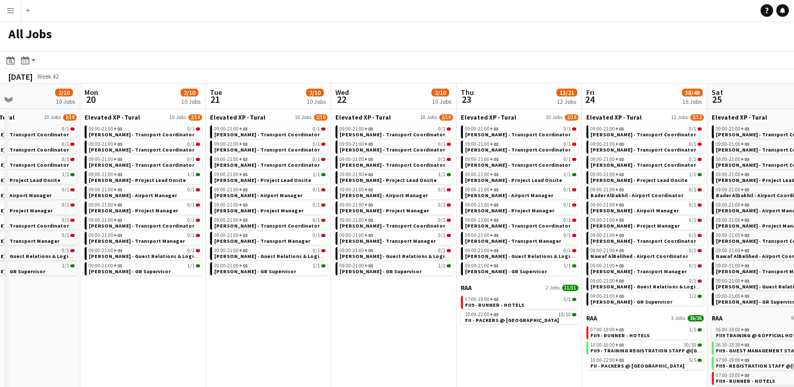
click at [394, 338] on app-calendar-viewport "Fri 17 2/9 9 Jobs Sat 18 2/10 10 Jobs Sun 19 2/10 10 Jobs Mon 20 2/10 10 Jobs T…" at bounding box center [397, 363] width 794 height 558
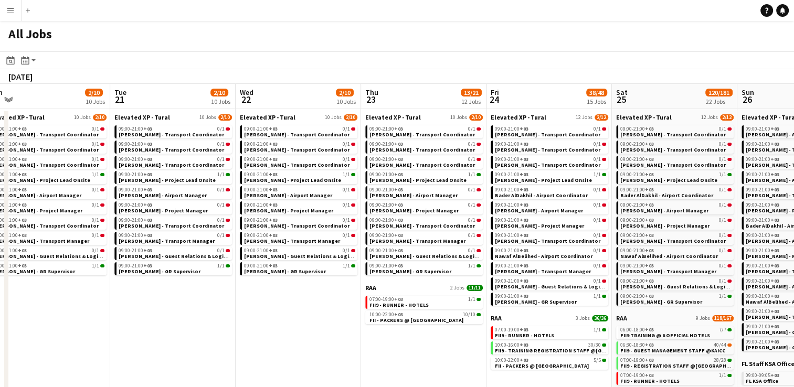
click at [293, 332] on app-calendar-viewport "Fri 17 2/9 9 Jobs Sat 18 2/10 10 Jobs Sun 19 2/10 10 Jobs Mon 20 2/10 10 Jobs T…" at bounding box center [397, 363] width 794 height 558
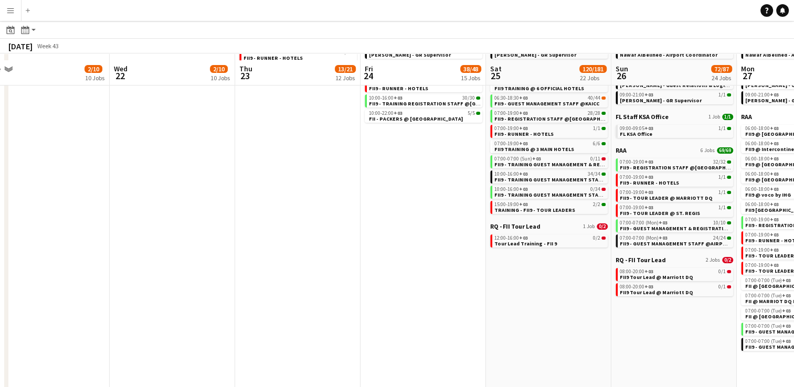
scroll to position [253, 0]
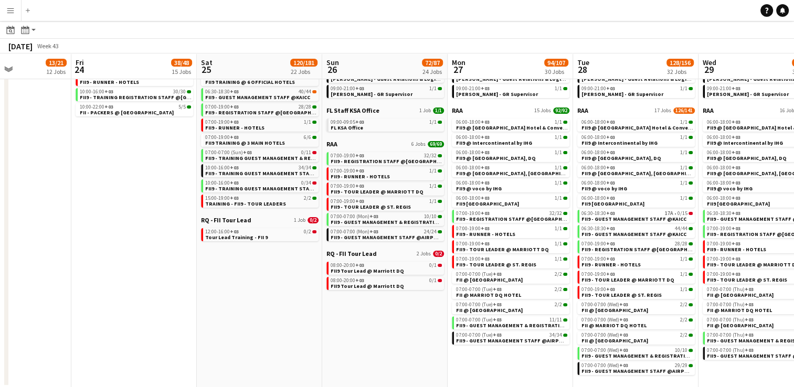
click at [249, 309] on app-calendar-viewport "Mon 20 2/10 10 Jobs Tue 21 2/10 10 Jobs Wed 22 2/10 10 Jobs Thu 23 13/21 12 Job…" at bounding box center [397, 93] width 794 height 589
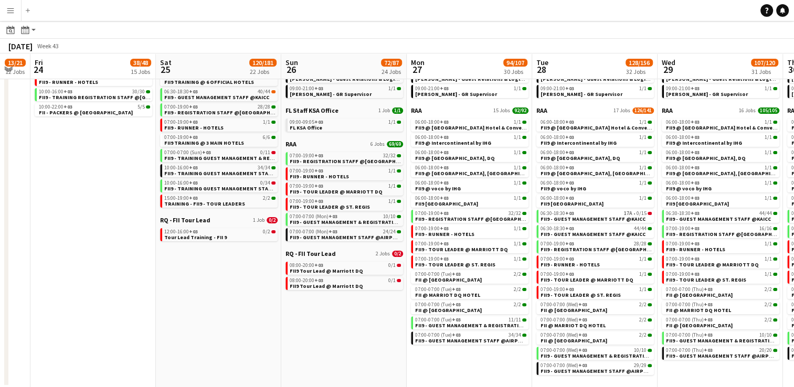
click at [256, 305] on app-calendar-viewport "Mon 20 2/10 10 Jobs Tue 21 2/10 10 Jobs Wed 22 2/10 10 Jobs Thu 23 13/21 12 Job…" at bounding box center [397, 93] width 794 height 589
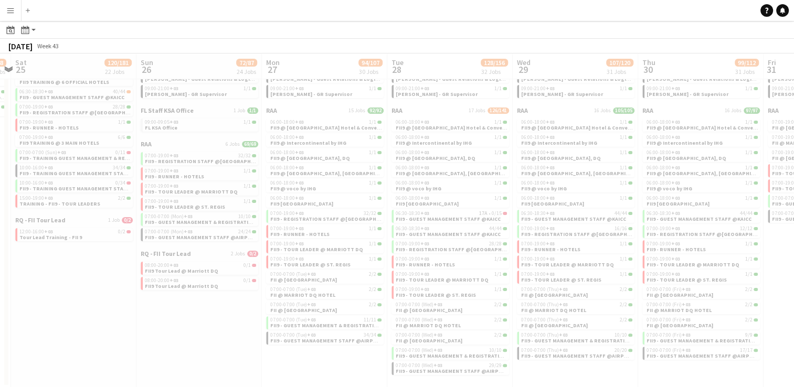
scroll to position [0, 368]
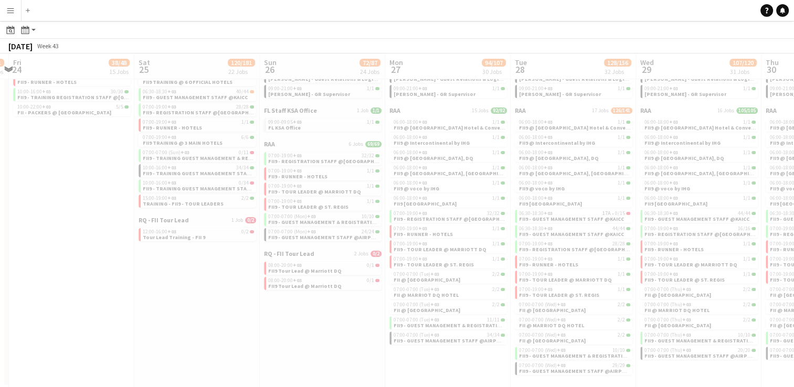
click at [208, 310] on app-all-jobs "All Jobs Date picker [DATE] [DATE] [DATE] M [DATE] T [DATE] W [DATE] T [DATE] F…" at bounding box center [397, 78] width 794 height 620
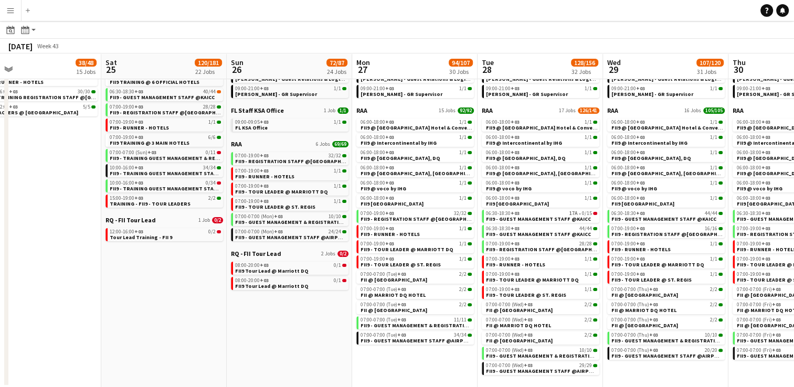
click at [520, 352] on app-calendar-viewport "Tue 21 2/10 10 Jobs Wed 22 2/10 10 Jobs Thu 23 13/21 12 Jobs Fri 24 38/48 15 Jo…" at bounding box center [397, 93] width 794 height 589
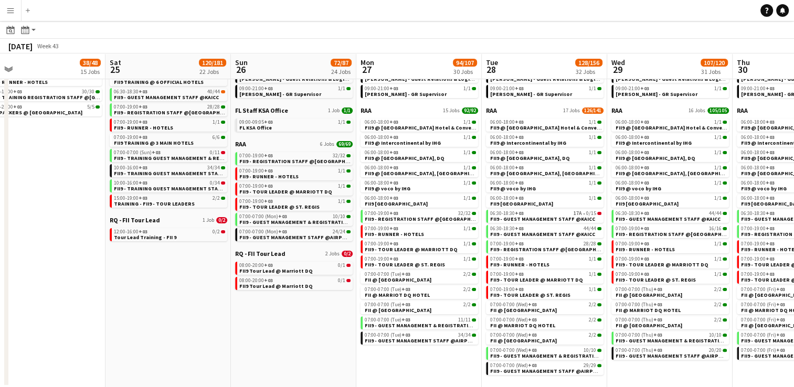
scroll to position [0, 302]
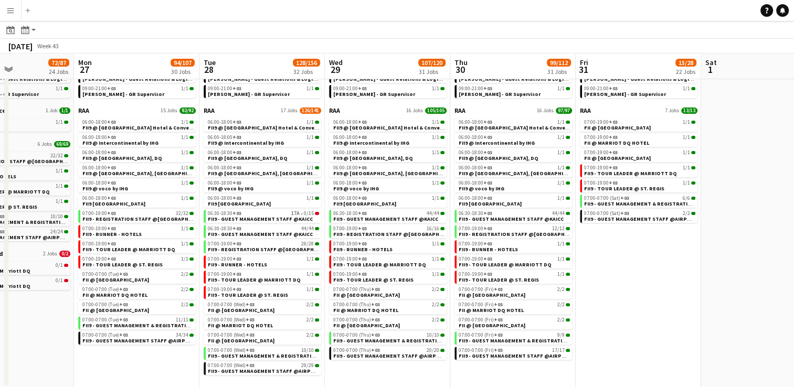
click at [473, 343] on app-calendar-viewport "Fri 24 38/48 15 Jobs Sat 25 120/181 22 Jobs Sun 26 72/87 24 Jobs Mon 27 94/107 …" at bounding box center [397, 93] width 794 height 589
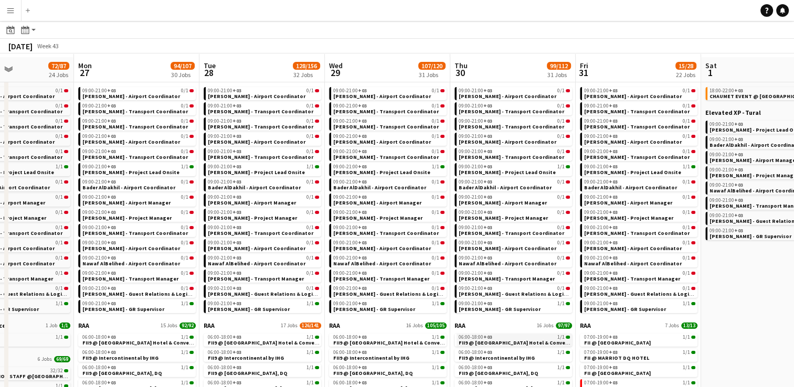
scroll to position [0, 0]
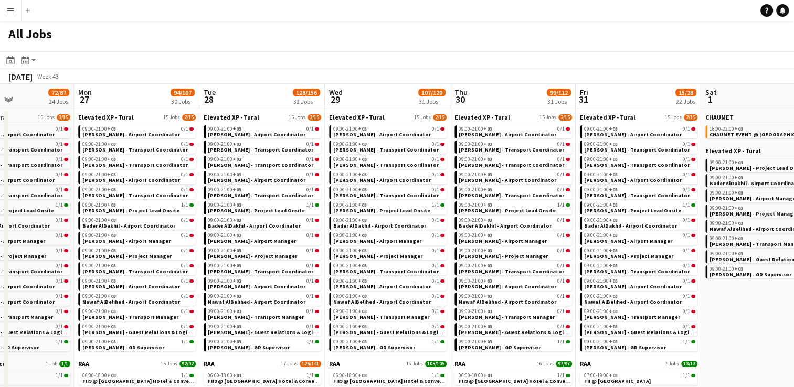
click at [371, 77] on div "[DATE] Week 43" at bounding box center [397, 76] width 794 height 15
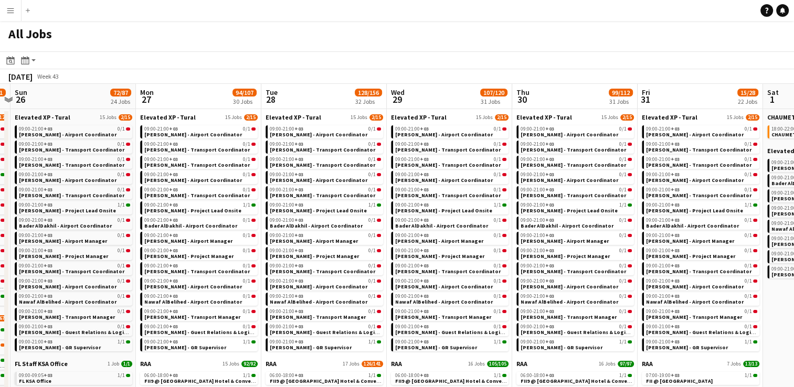
click at [424, 96] on app-calendar-viewport "Fri 24 38/48 15 Jobs Sat 25 120/181 22 Jobs Sun 26 72/87 24 Jobs Mon 27 94/107 …" at bounding box center [397, 363] width 794 height 558
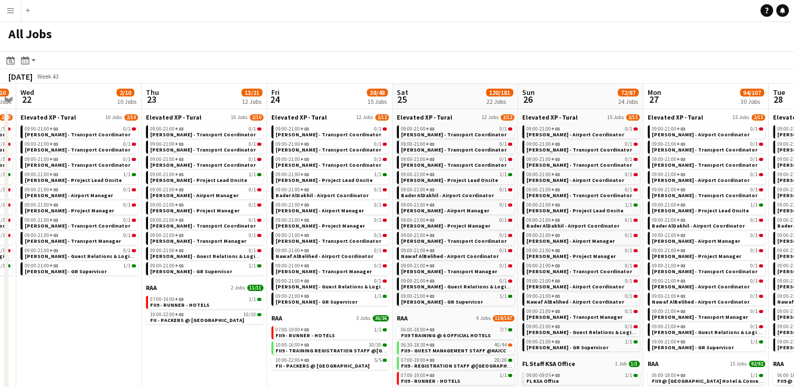
scroll to position [0, 233]
click at [423, 101] on app-calendar-viewport "Mon 20 2/10 10 Jobs Tue 21 2/10 10 Jobs Wed 22 2/10 10 Jobs Thu 23 13/21 12 Job…" at bounding box center [397, 363] width 794 height 558
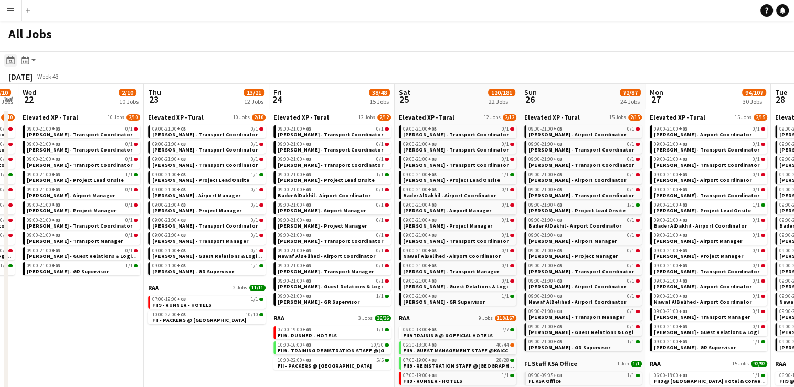
click at [12, 58] on icon "Date picker" at bounding box center [10, 60] width 8 height 8
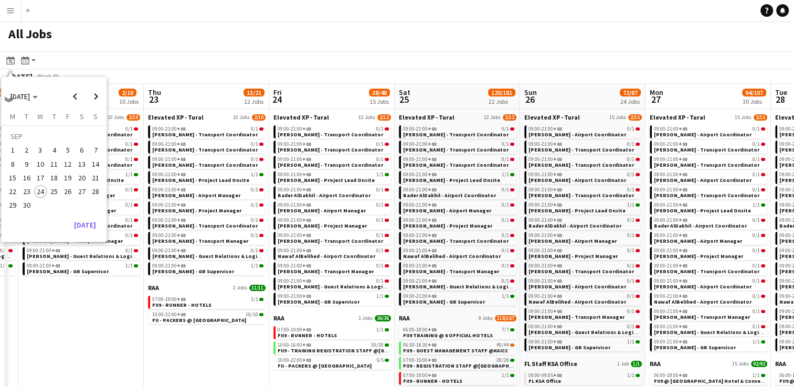
click at [40, 191] on span "24" at bounding box center [40, 191] width 13 height 13
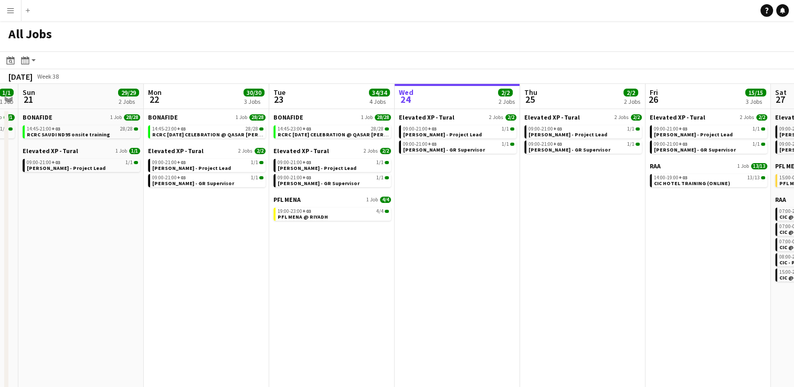
scroll to position [0, 361]
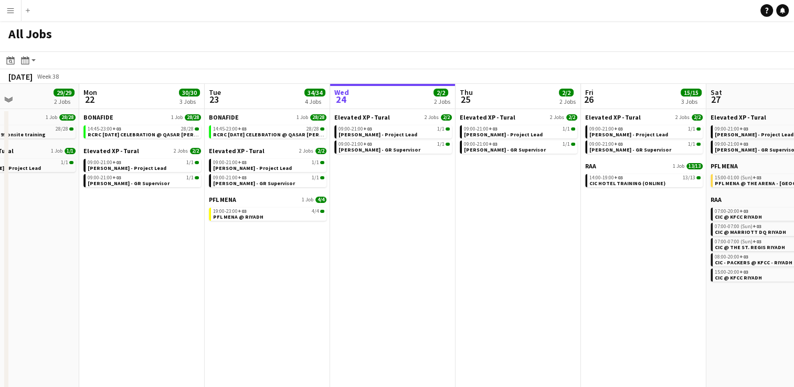
click at [577, 262] on app-calendar-viewport "Fri 19 1/1 1 Job Sat 20 1/1 1 Job Sun 21 29/29 2 Jobs Mon 22 30/30 3 Jobs Tue 2…" at bounding box center [397, 363] width 794 height 558
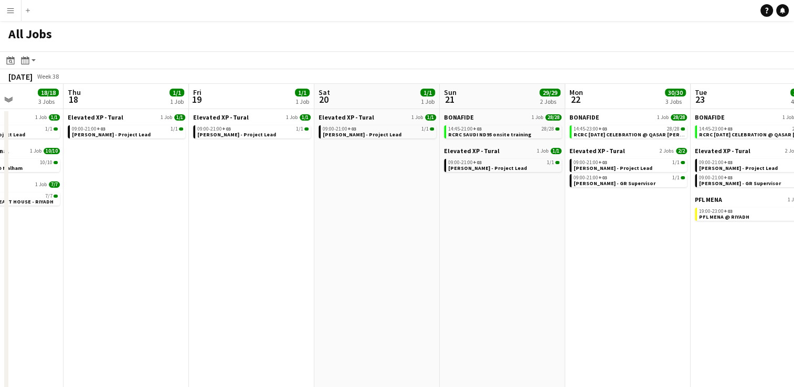
drag, startPoint x: 193, startPoint y: 290, endPoint x: 428, endPoint y: 314, distance: 236.4
click at [428, 314] on app-calendar-viewport "Sun 14 12/12 3 Jobs Mon 15 16/16 3 Jobs Tue 16 11/13 3 Jobs Wed 17 18/18 3 Jobs…" at bounding box center [397, 363] width 794 height 558
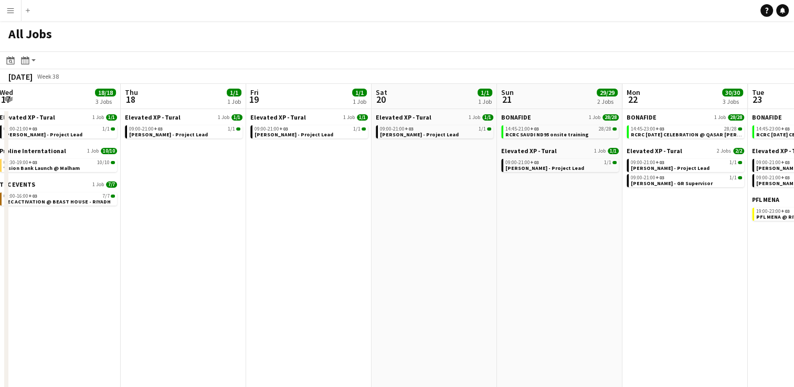
drag, startPoint x: 569, startPoint y: 312, endPoint x: 371, endPoint y: 316, distance: 198.5
click at [371, 316] on app-calendar-viewport "Sun 14 12/12 3 Jobs Mon 15 16/16 3 Jobs Tue 16 11/13 3 Jobs Wed 17 18/18 3 Jobs…" at bounding box center [397, 363] width 794 height 558
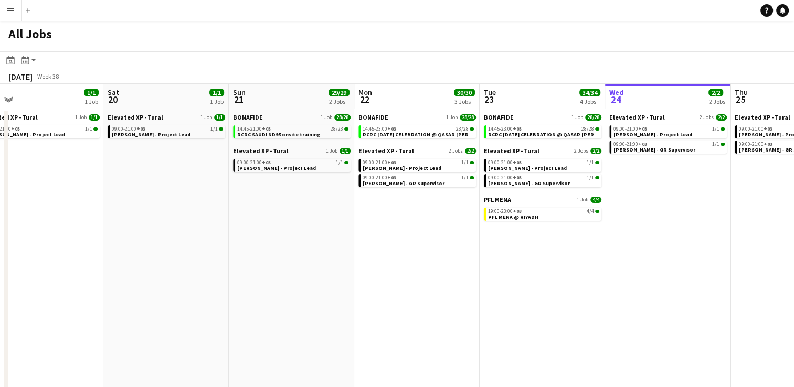
drag, startPoint x: 513, startPoint y: 308, endPoint x: 409, endPoint y: 310, distance: 104.5
click at [409, 310] on app-calendar-viewport "Tue 16 11/13 3 Jobs Wed 17 18/18 3 Jobs Thu 18 1/1 1 Job Fri 19 1/1 1 Job Sat 2…" at bounding box center [397, 363] width 794 height 558
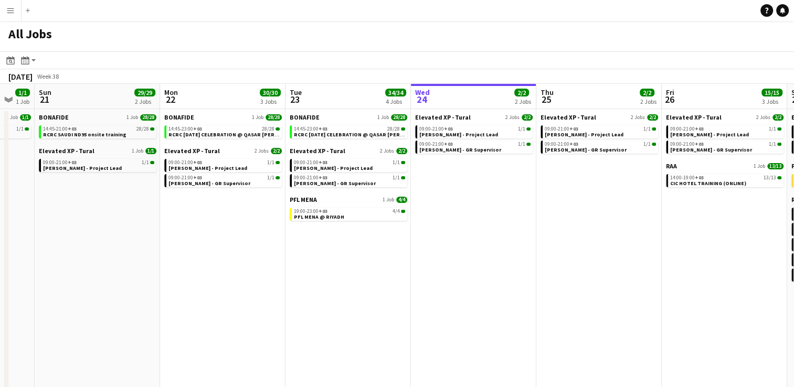
drag, startPoint x: 491, startPoint y: 306, endPoint x: 417, endPoint y: 305, distance: 74.0
click at [417, 305] on app-calendar-viewport "Wed 17 18/18 3 Jobs Thu 18 1/1 1 Job Fri 19 1/1 1 Job Sat 20 1/1 1 Job Sun 21 2…" at bounding box center [397, 363] width 794 height 558
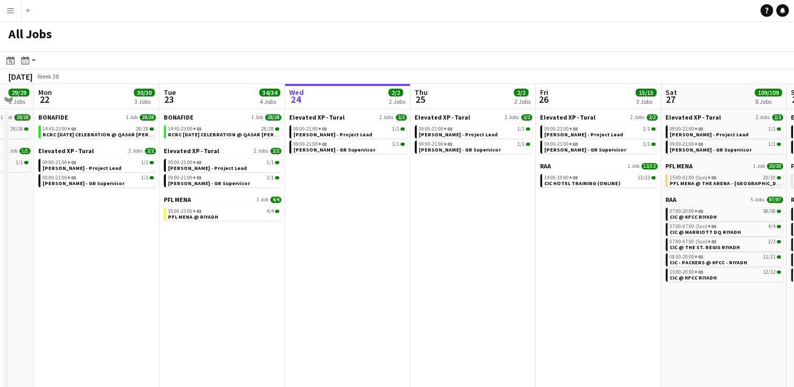
scroll to position [0, 484]
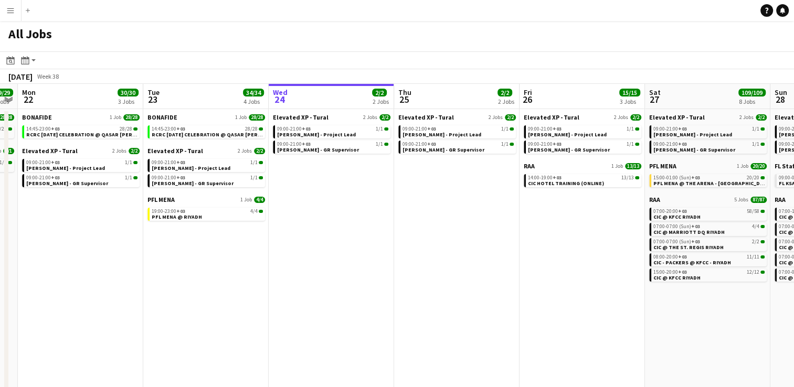
drag, startPoint x: 463, startPoint y: 311, endPoint x: 323, endPoint y: 297, distance: 139.8
click at [322, 297] on app-calendar-viewport "Thu 18 1/1 1 Job Fri 19 1/1 1 Job Sat 20 1/1 1 Job Sun 21 29/29 2 Jobs Mon 22 3…" at bounding box center [397, 363] width 794 height 558
